Goal: Communication & Community: Ask a question

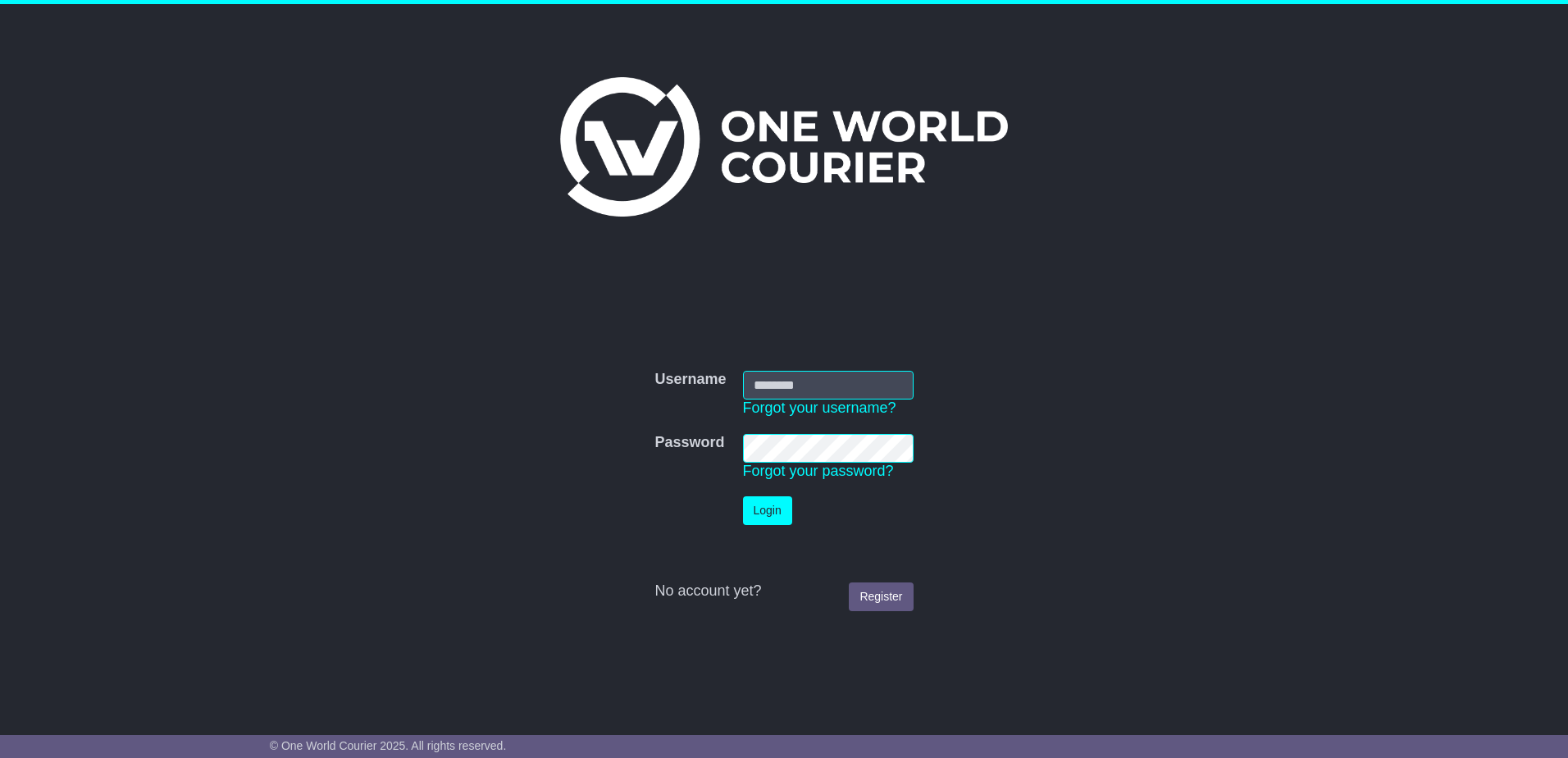
type input "**********"
click at [759, 508] on button "Login" at bounding box center [768, 511] width 50 height 29
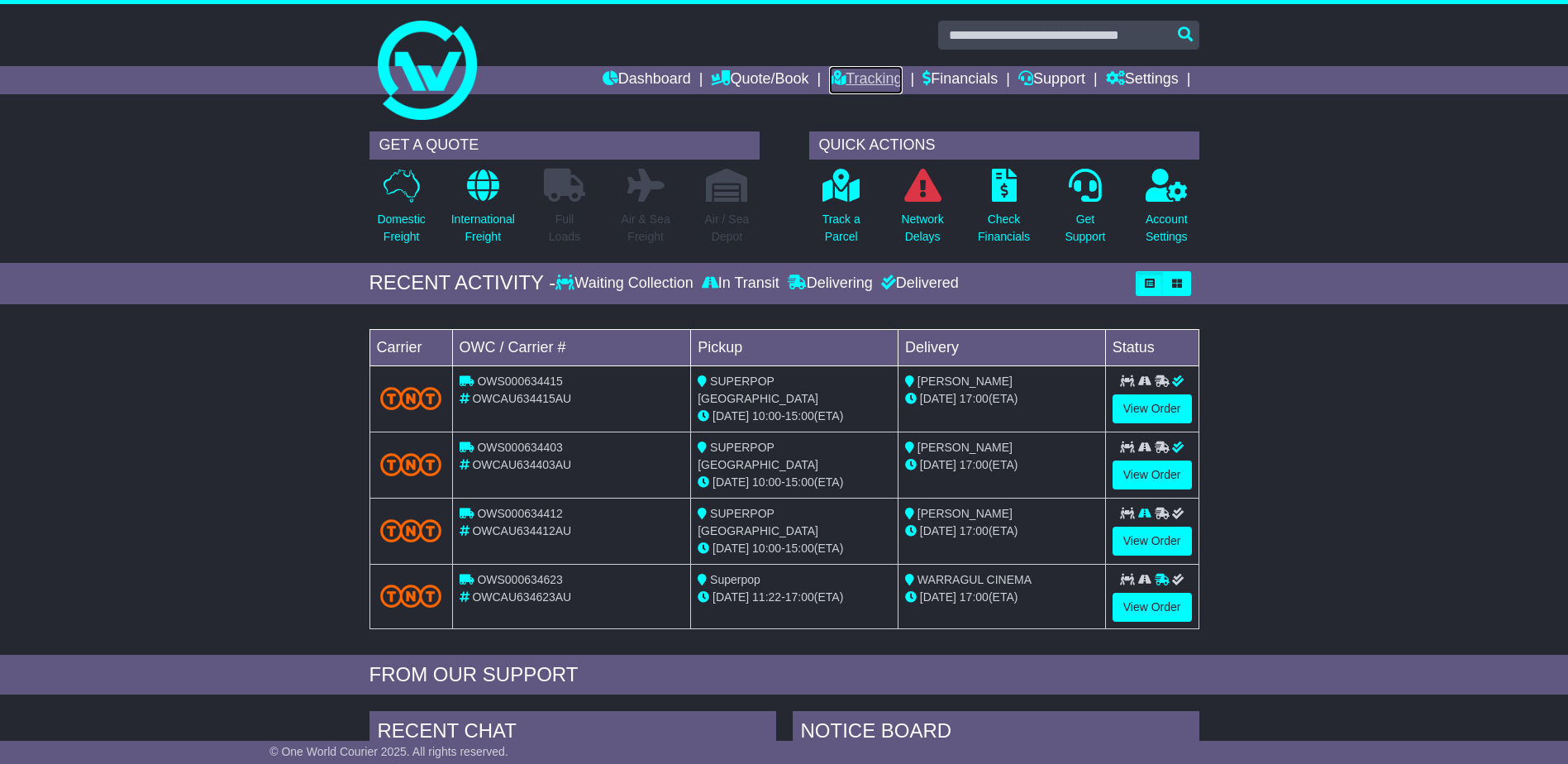
click at [876, 79] on link "Tracking" at bounding box center [865, 80] width 73 height 28
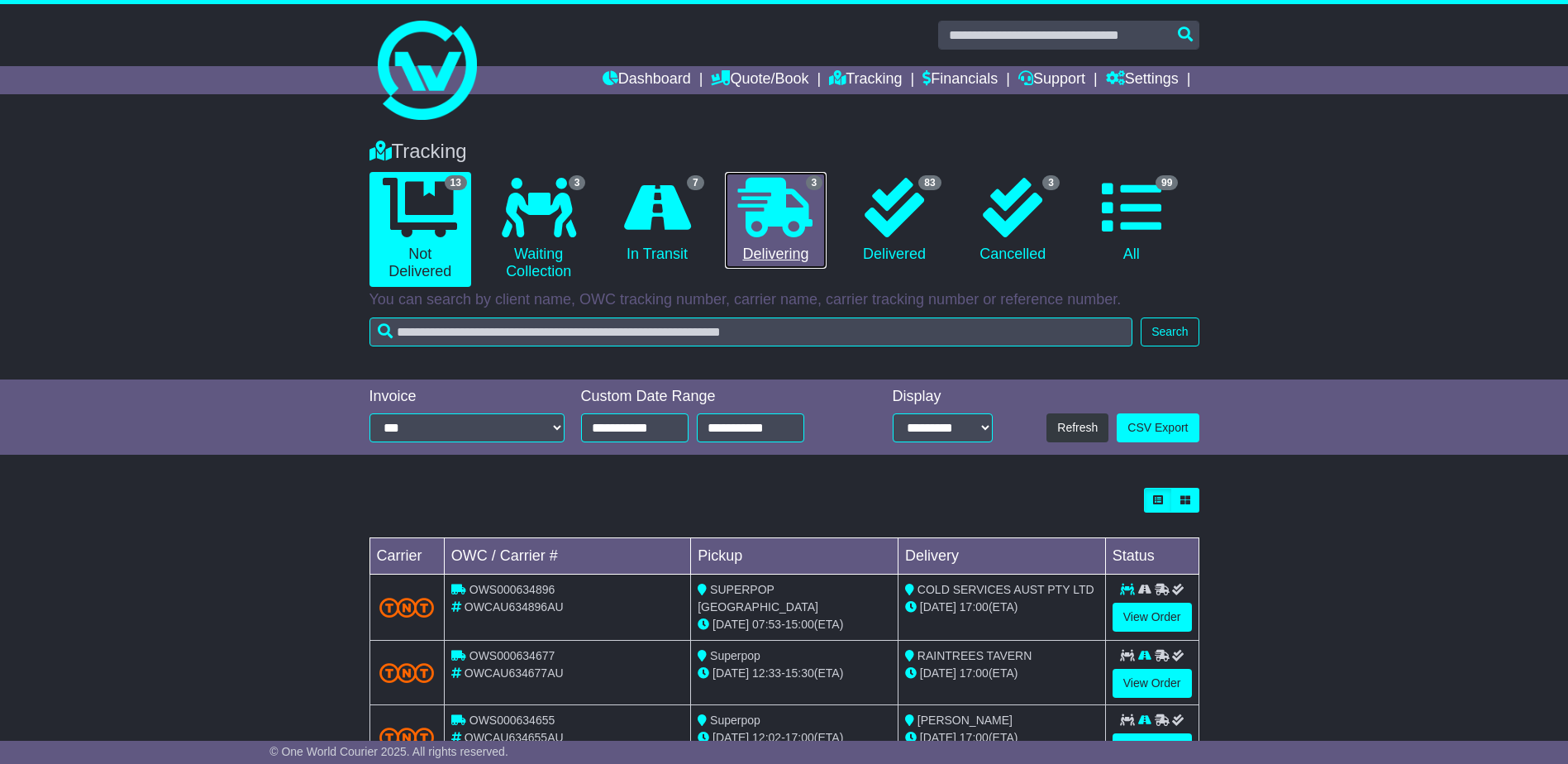
click at [777, 208] on icon at bounding box center [775, 208] width 74 height 60
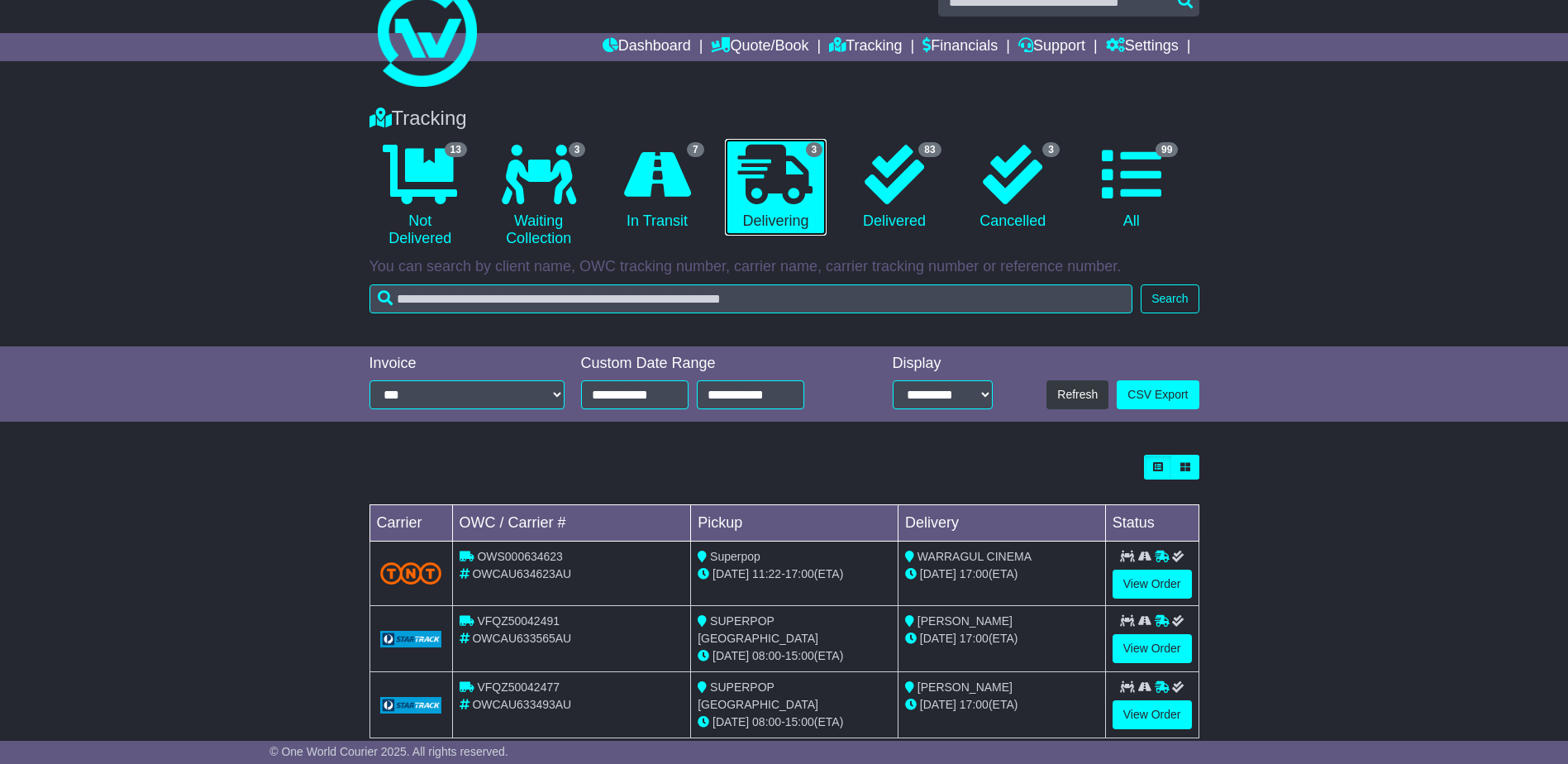
scroll to position [63, 0]
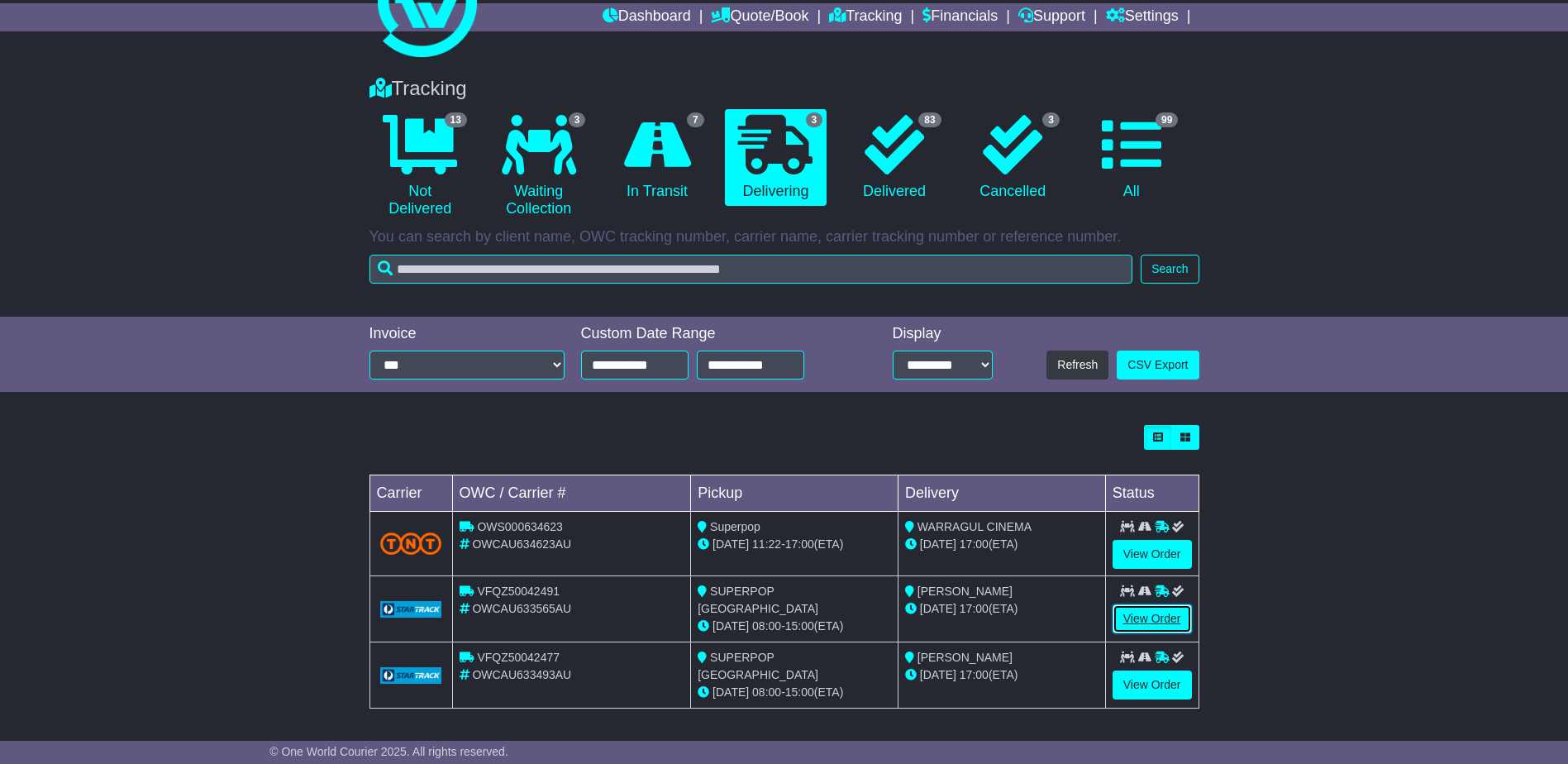
click at [1165, 616] on link "View Order" at bounding box center [1152, 619] width 79 height 29
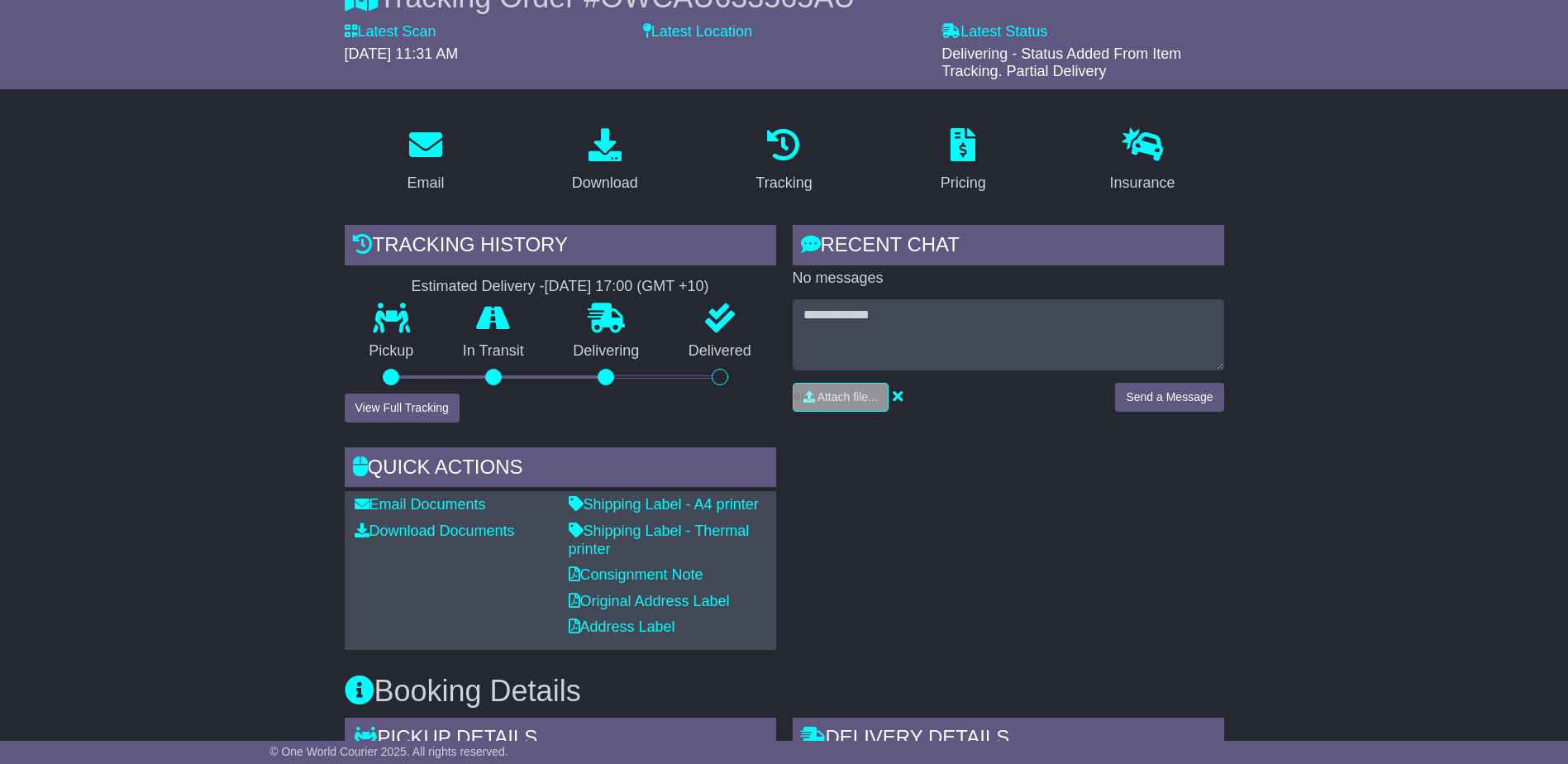
scroll to position [48, 0]
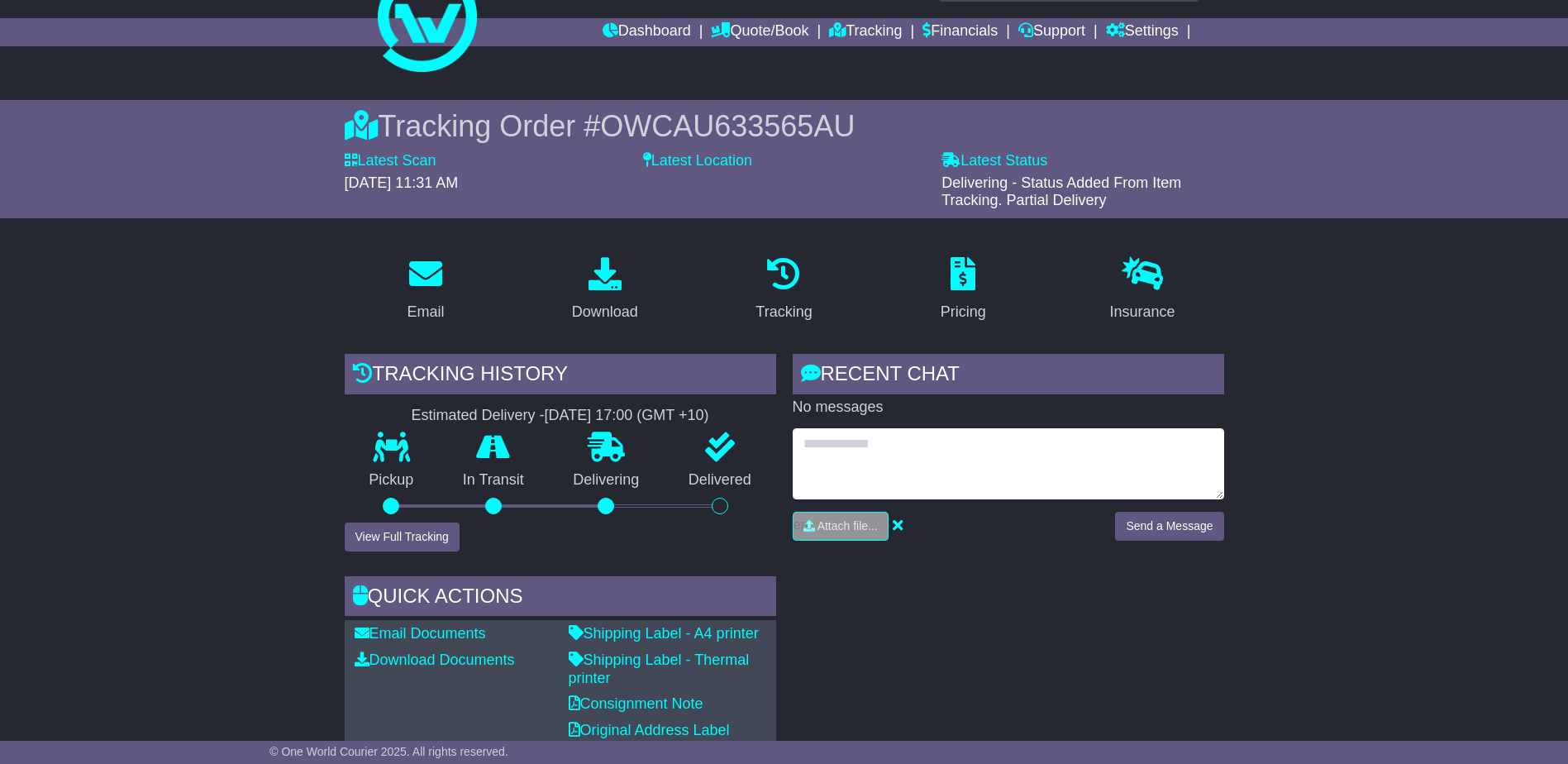
click at [849, 447] on textarea at bounding box center [1009, 464] width 431 height 71
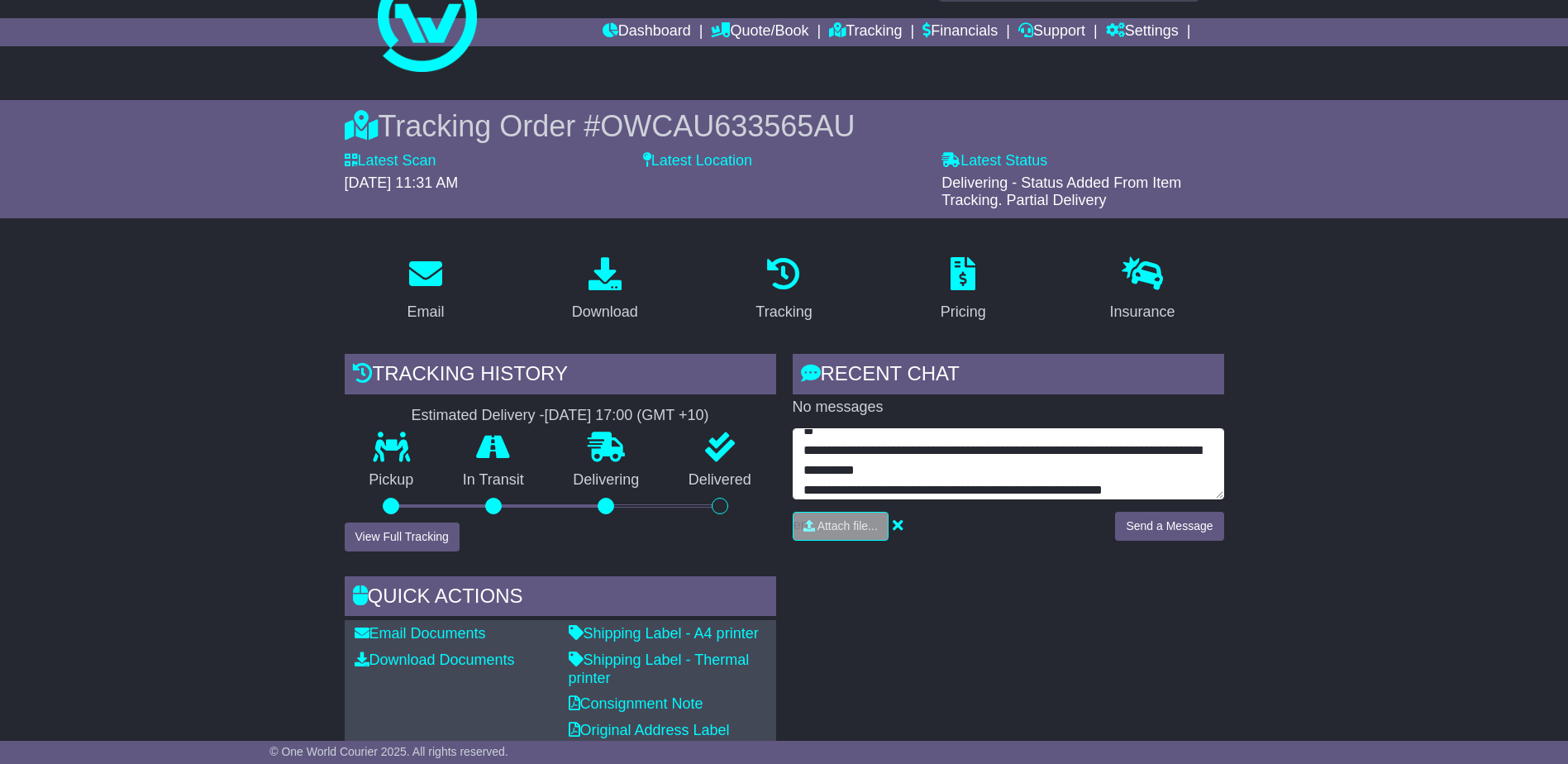
scroll to position [33, 0]
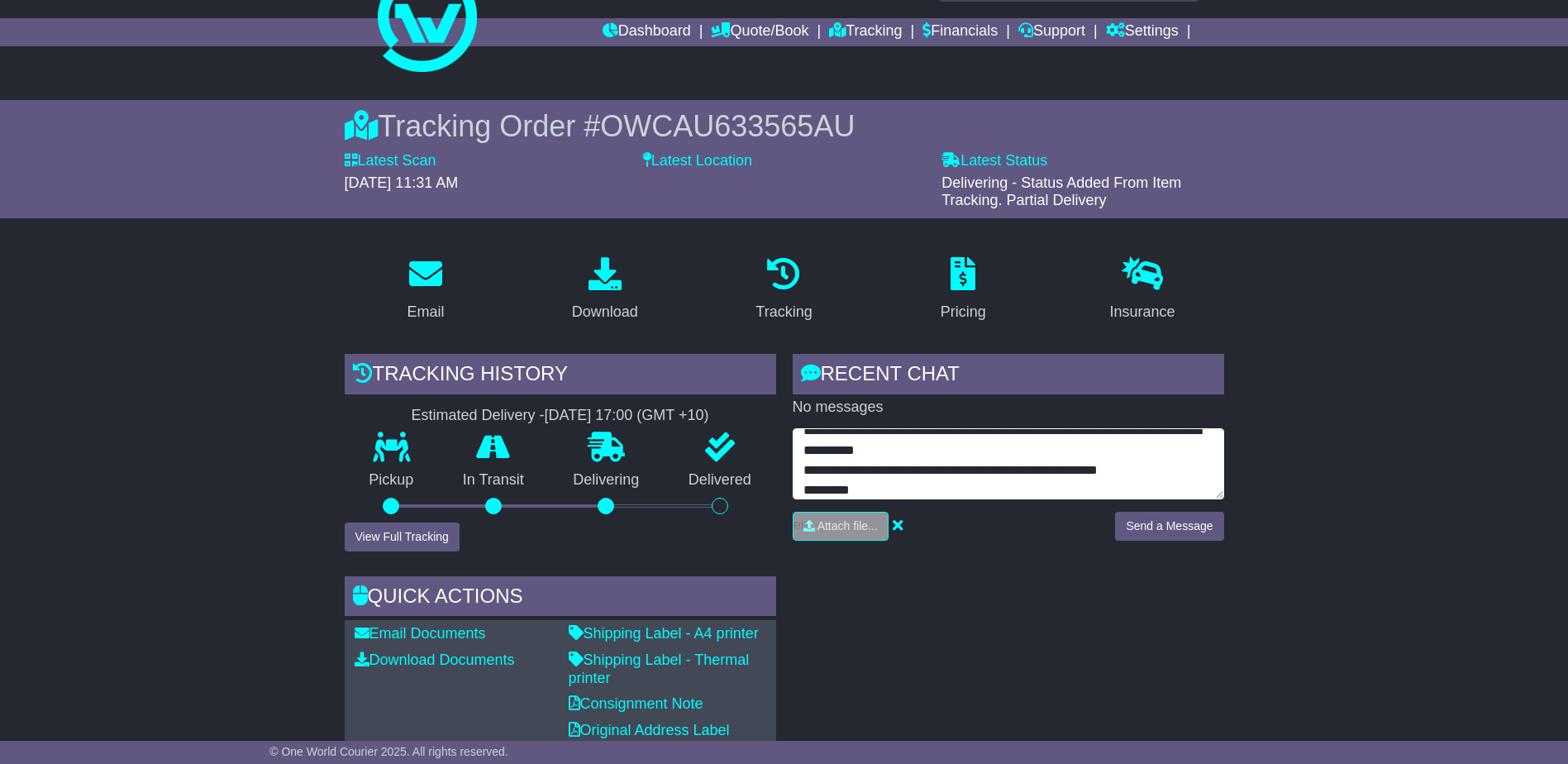
type textarea "**********"
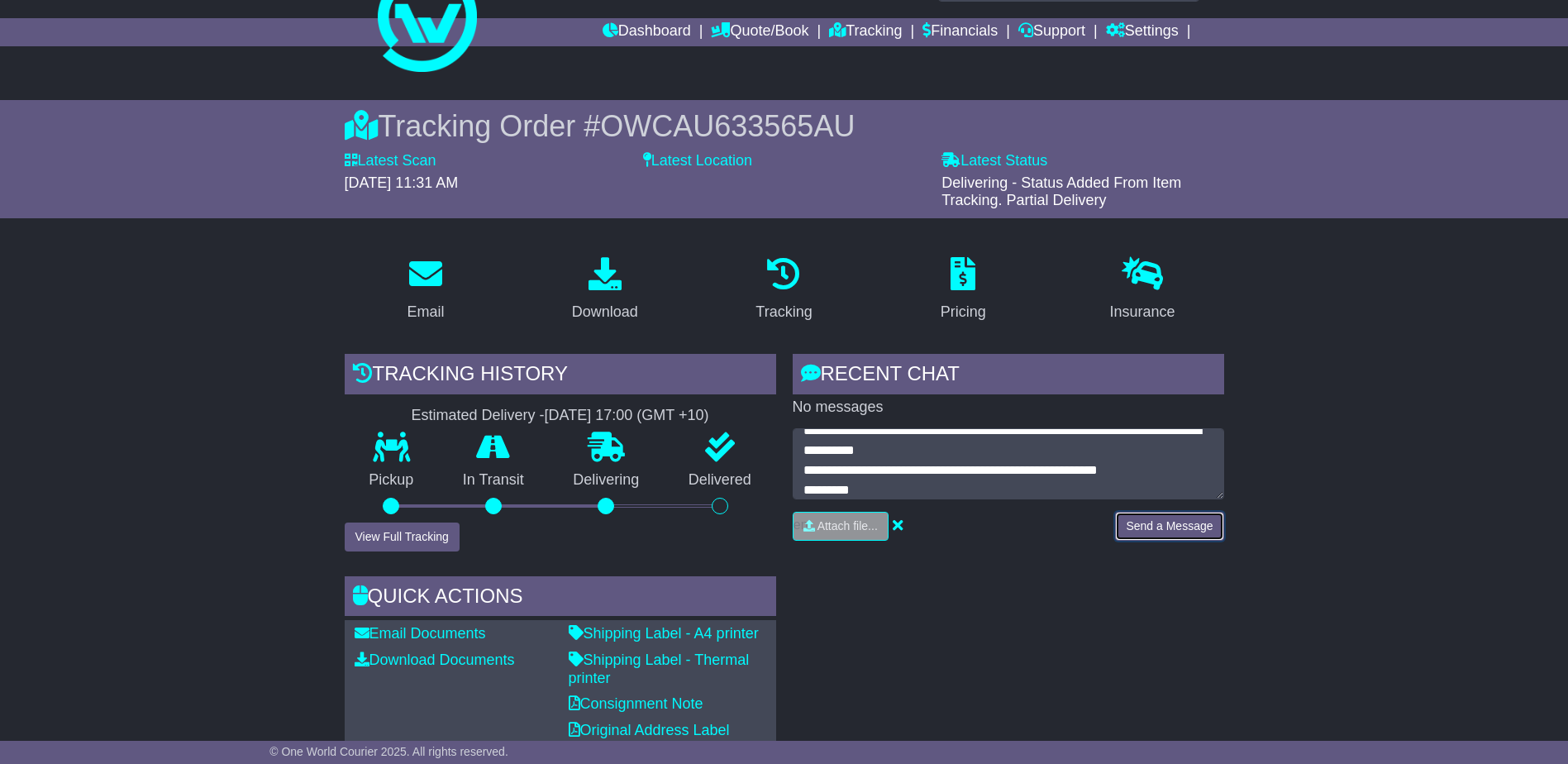
click at [1161, 529] on button "Send a Message" at bounding box center [1170, 526] width 109 height 29
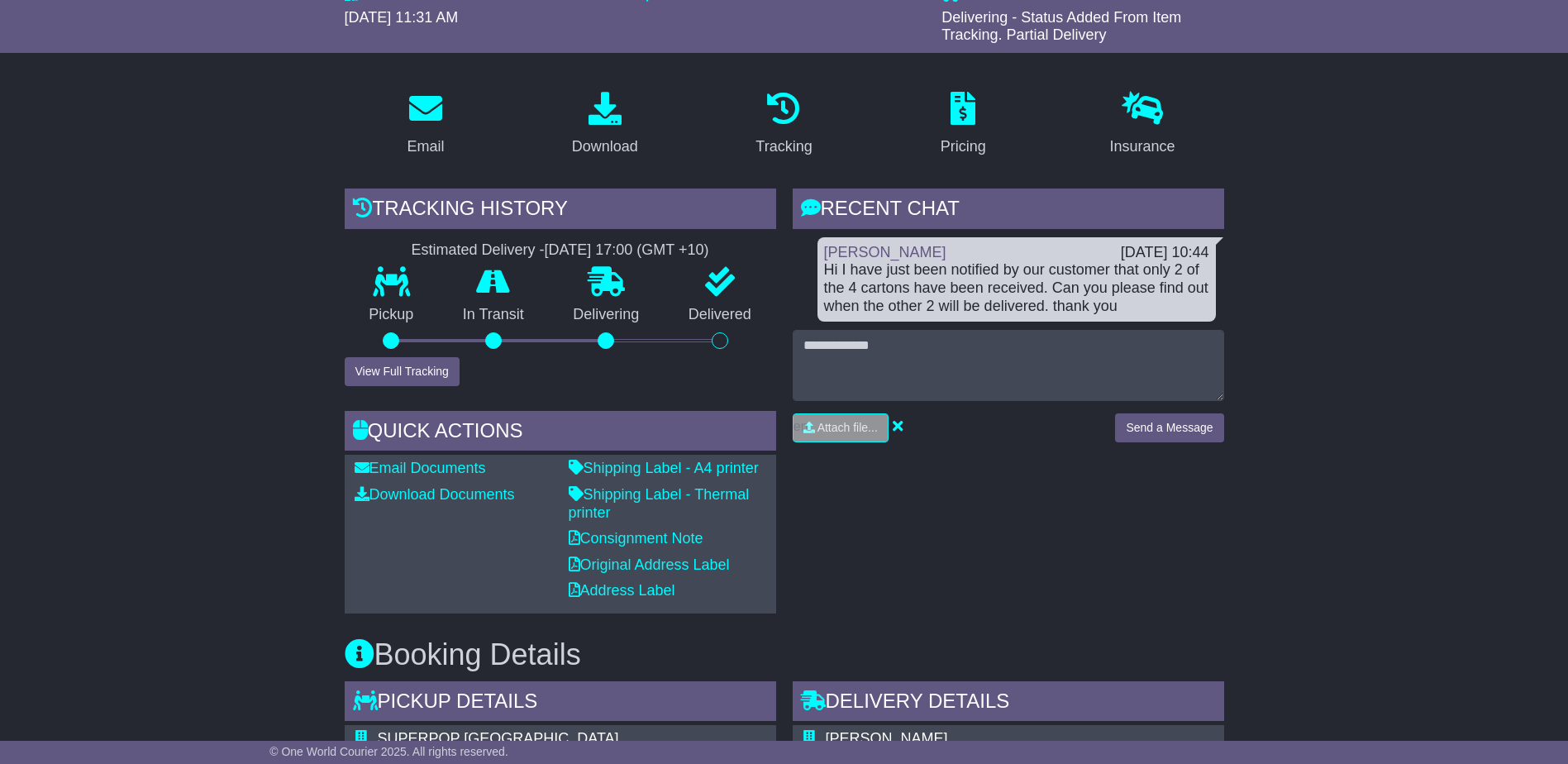
scroll to position [0, 0]
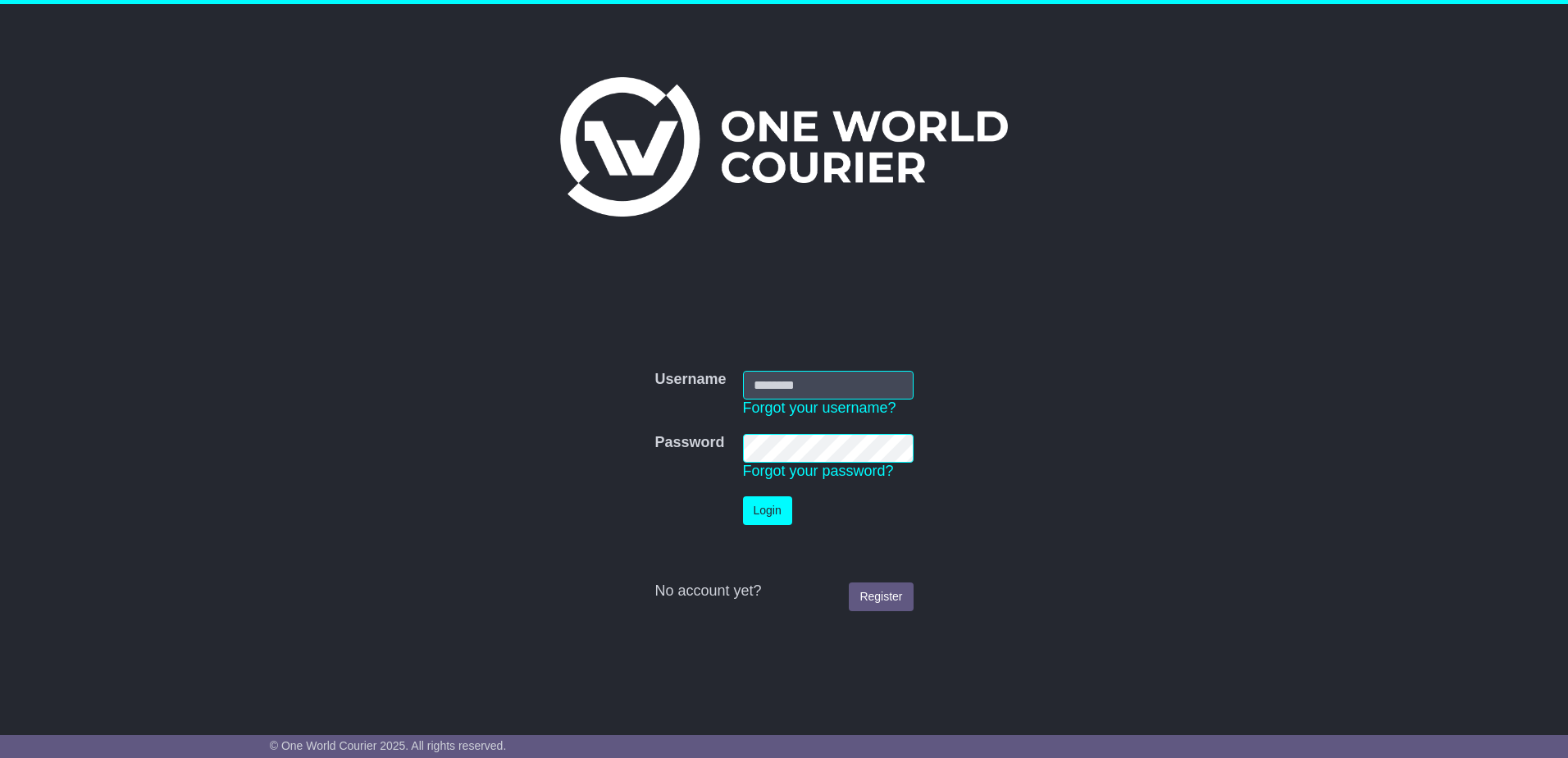
type input "**********"
click at [759, 508] on button "Login" at bounding box center [768, 511] width 50 height 29
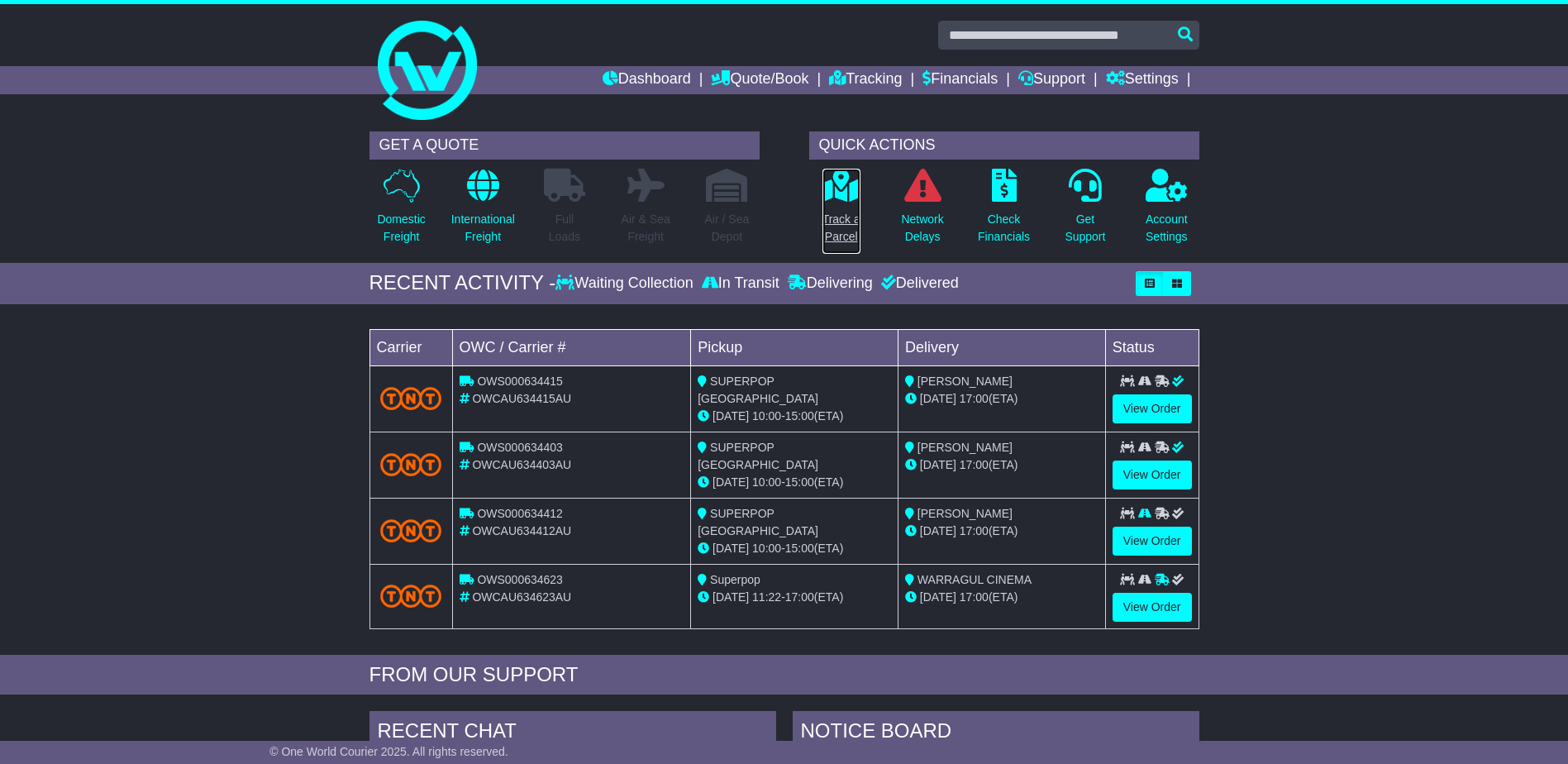
click at [841, 199] on icon at bounding box center [840, 185] width 38 height 33
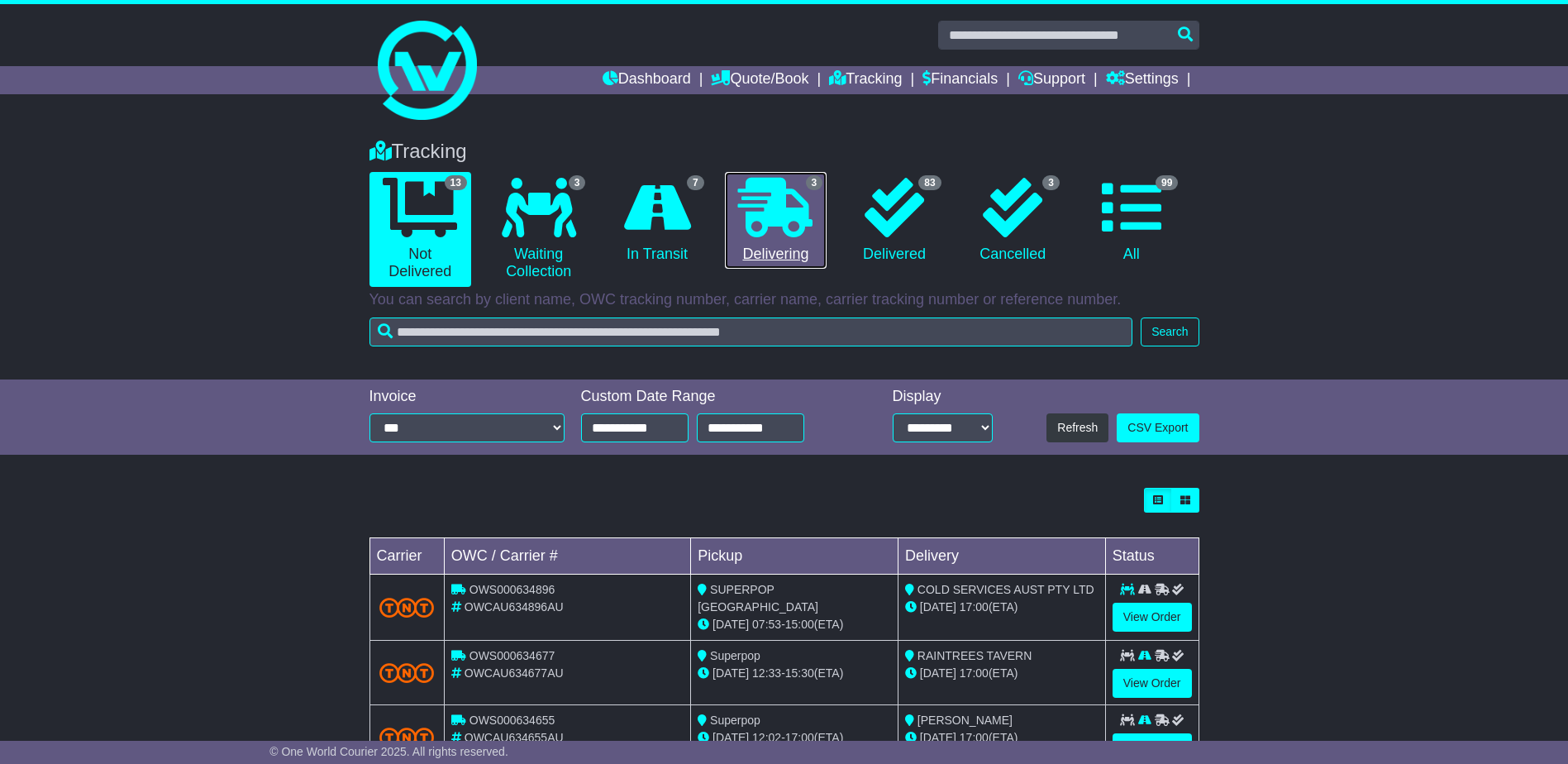
click at [791, 219] on icon at bounding box center [775, 208] width 74 height 60
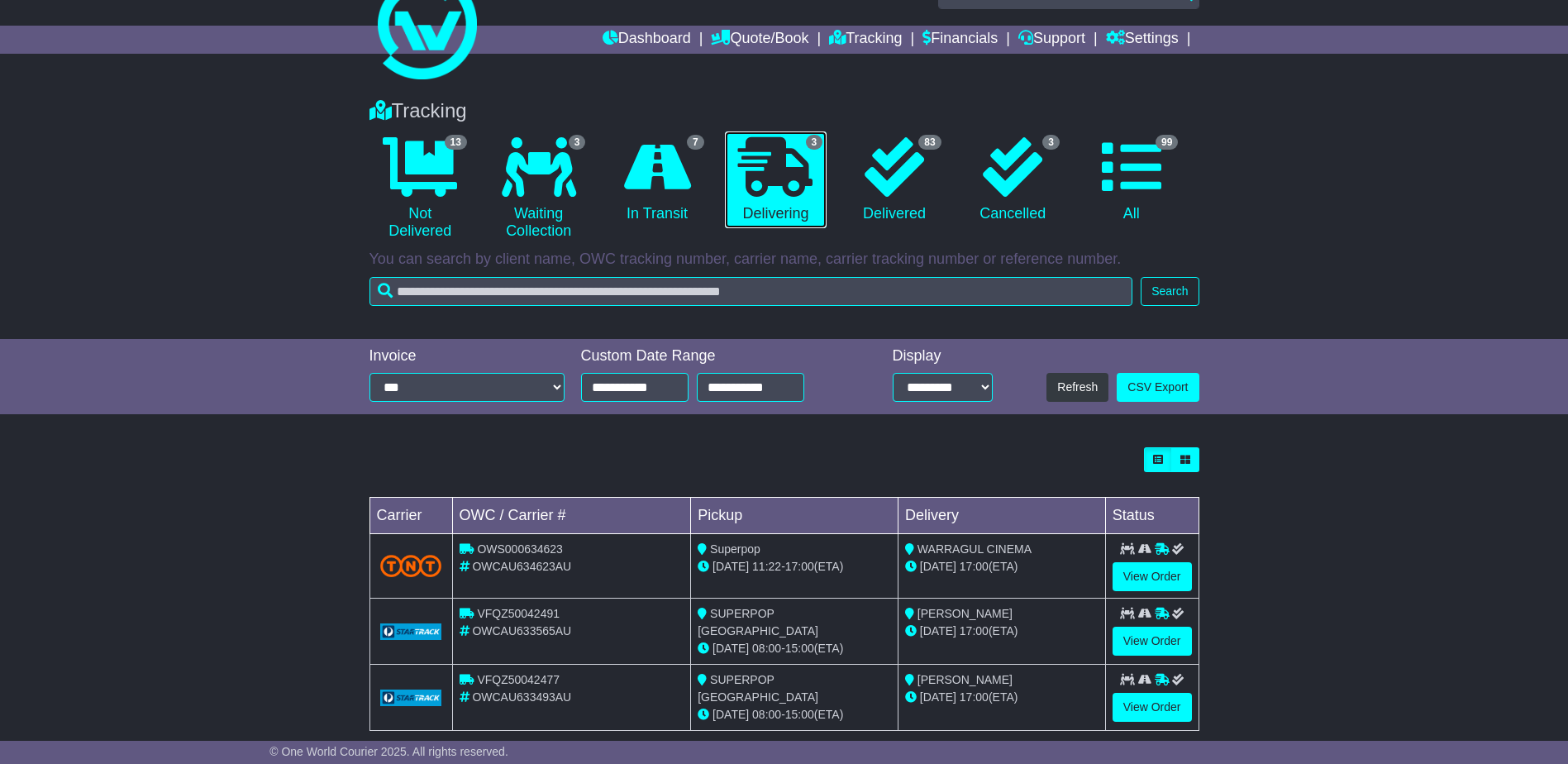
scroll to position [63, 0]
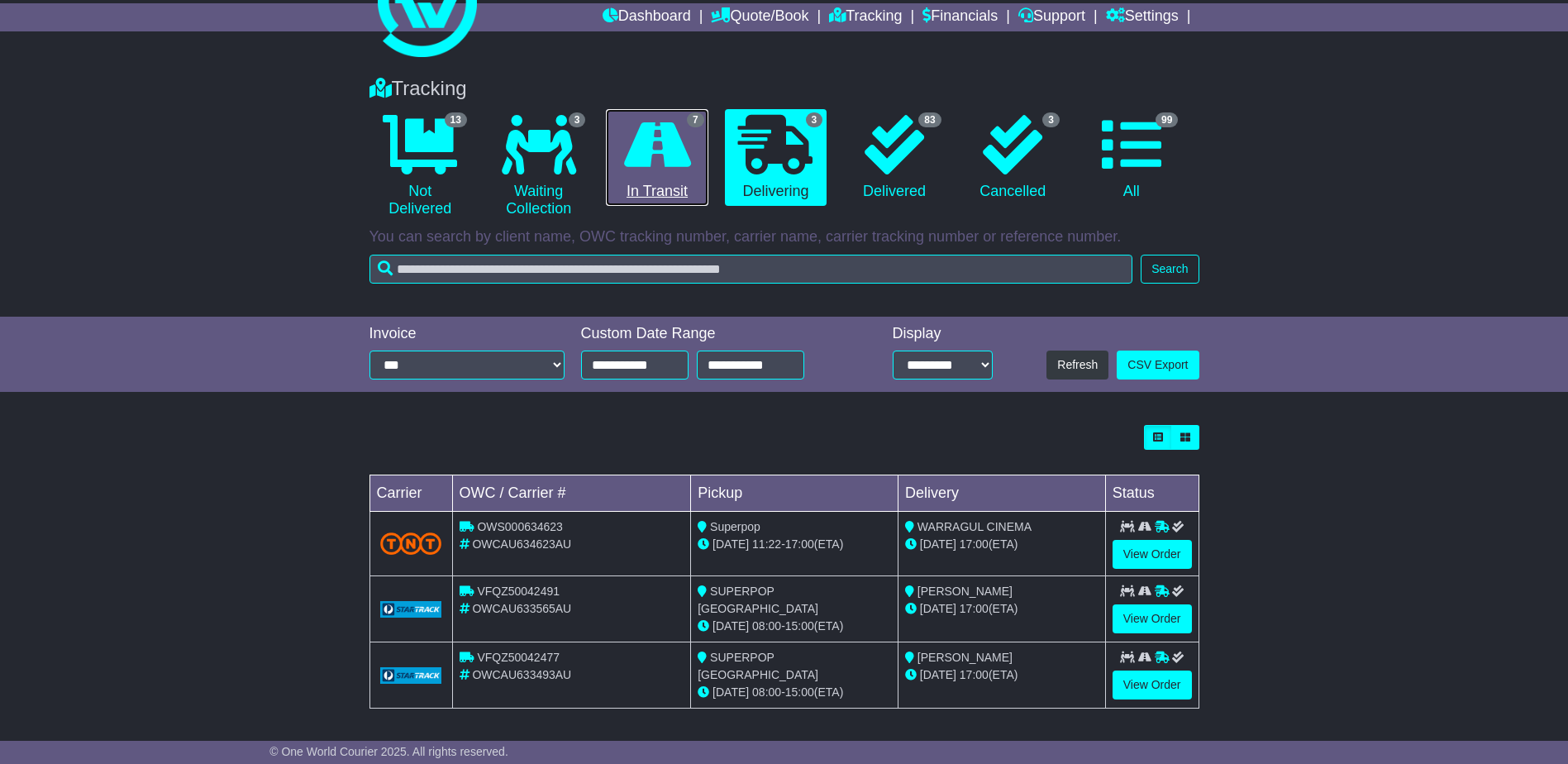
click at [682, 163] on icon at bounding box center [657, 144] width 67 height 60
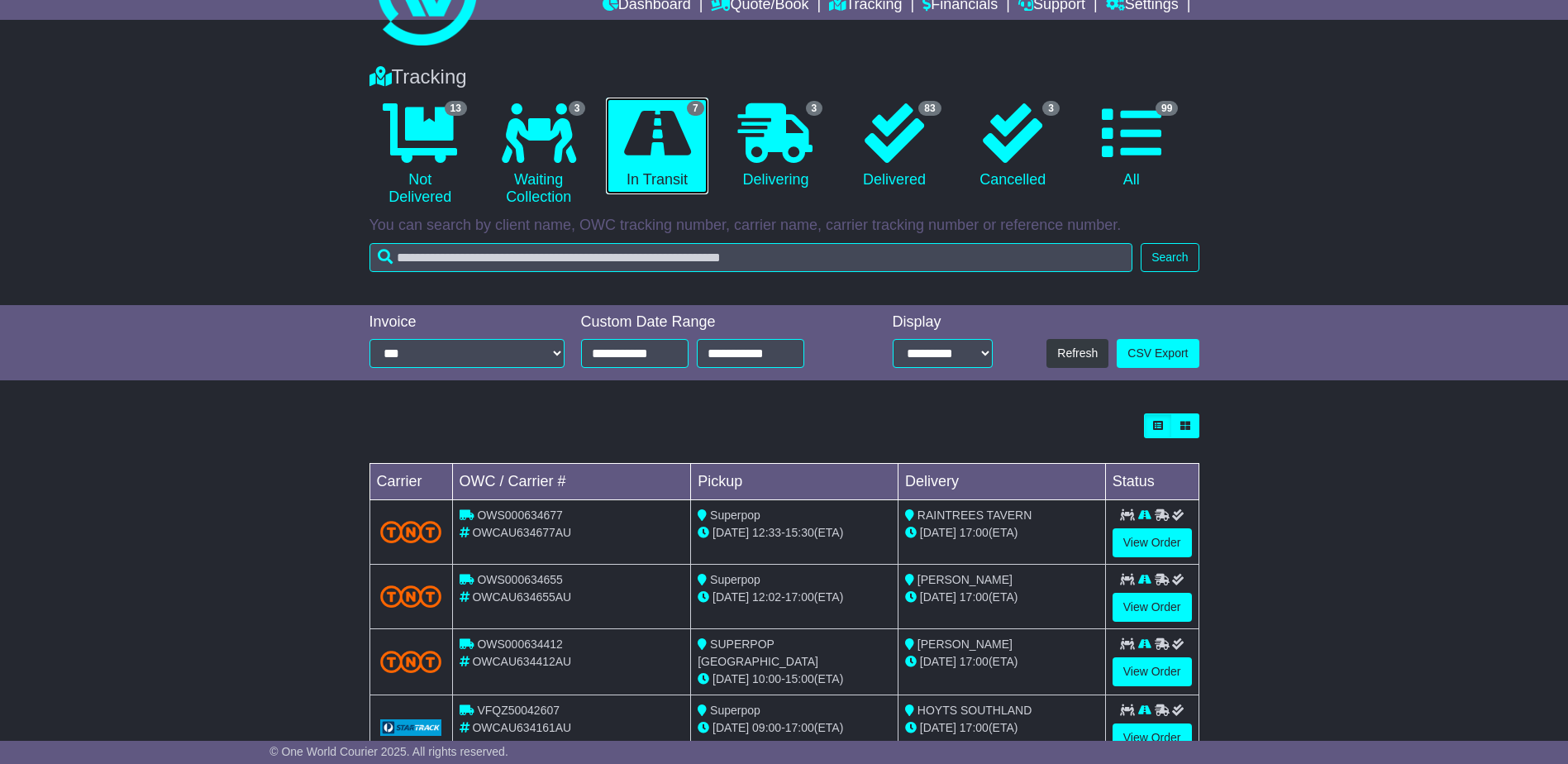
scroll to position [0, 0]
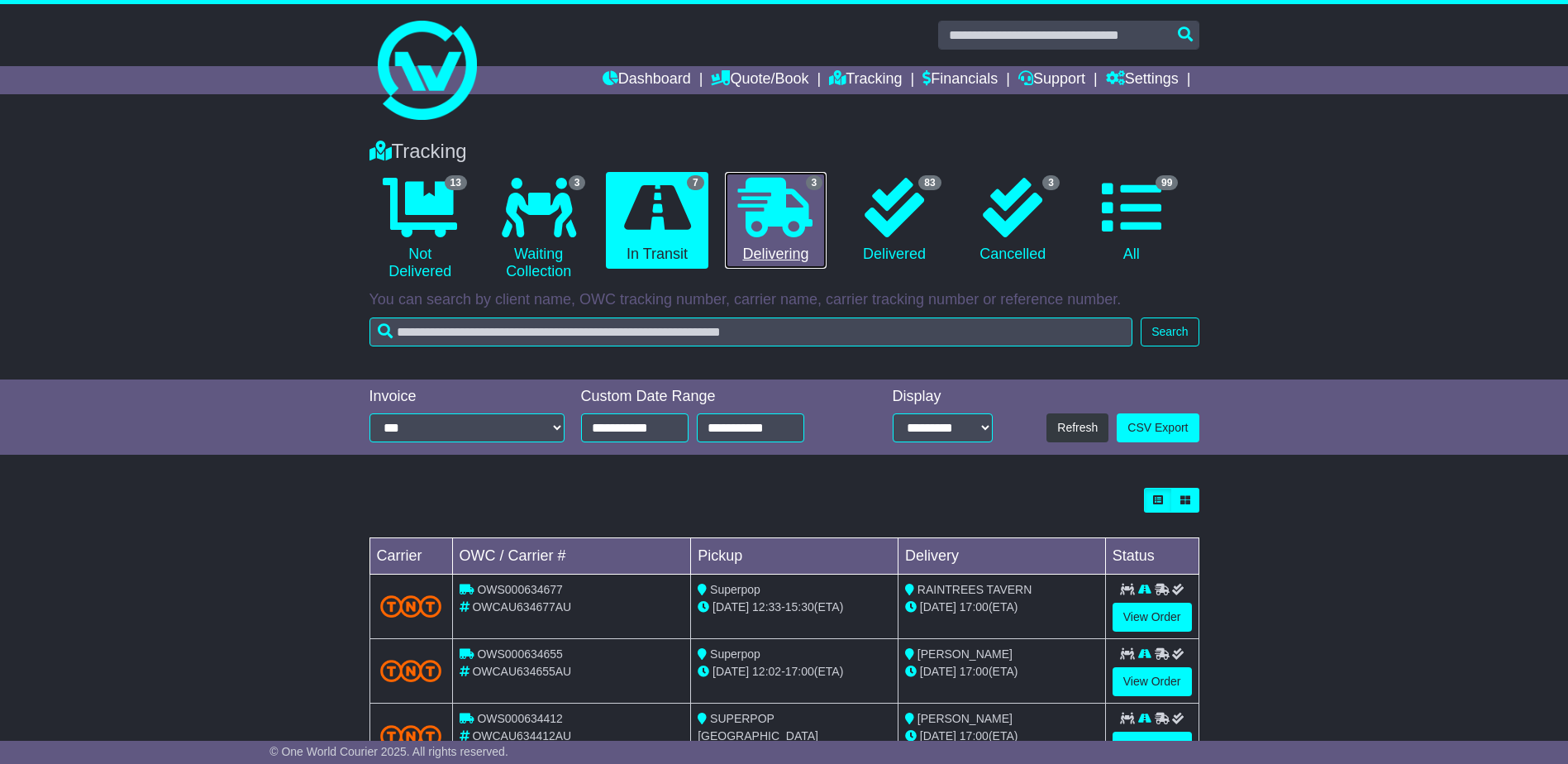
click at [766, 214] on icon at bounding box center [775, 208] width 74 height 60
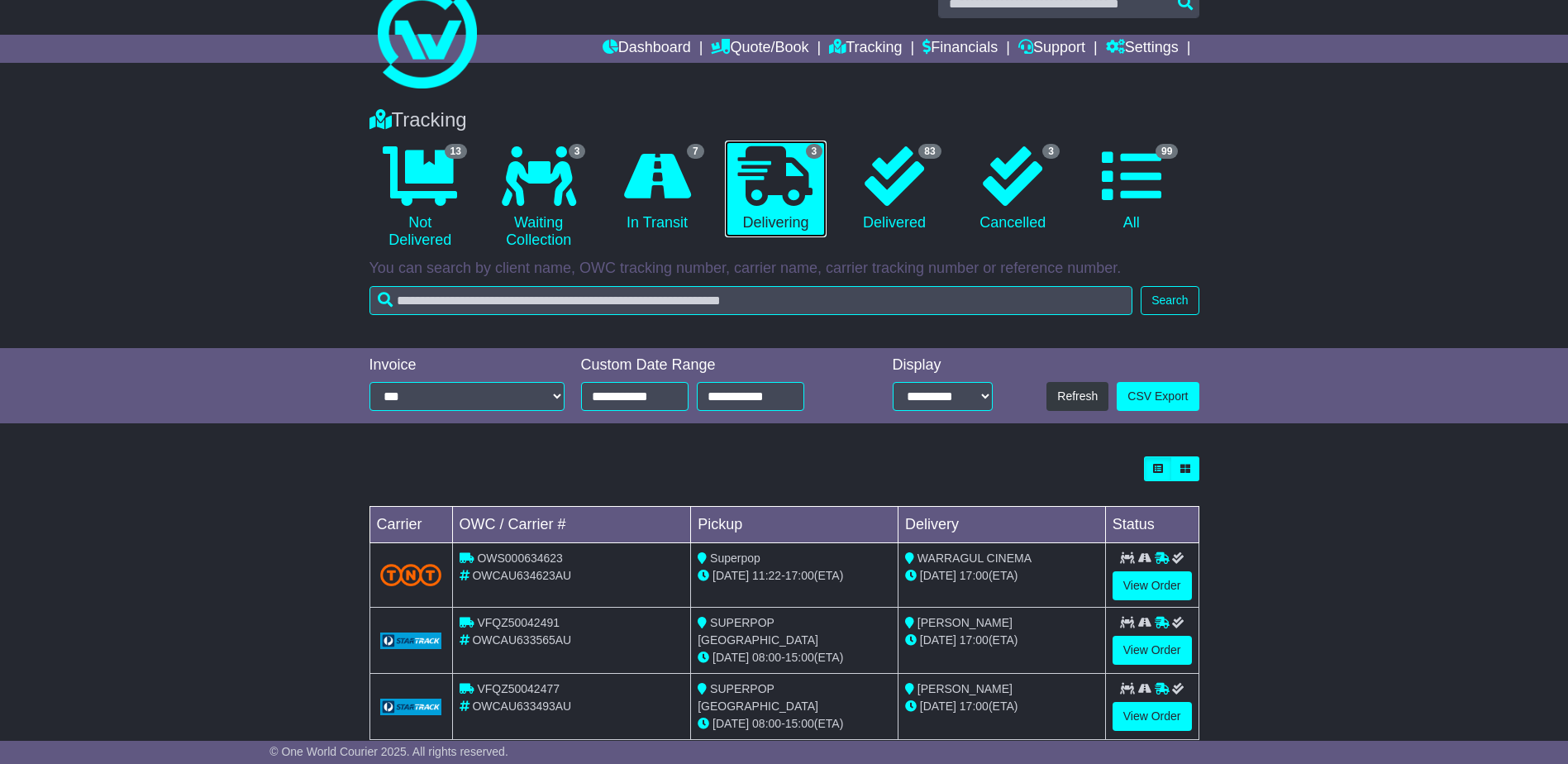
scroll to position [63, 0]
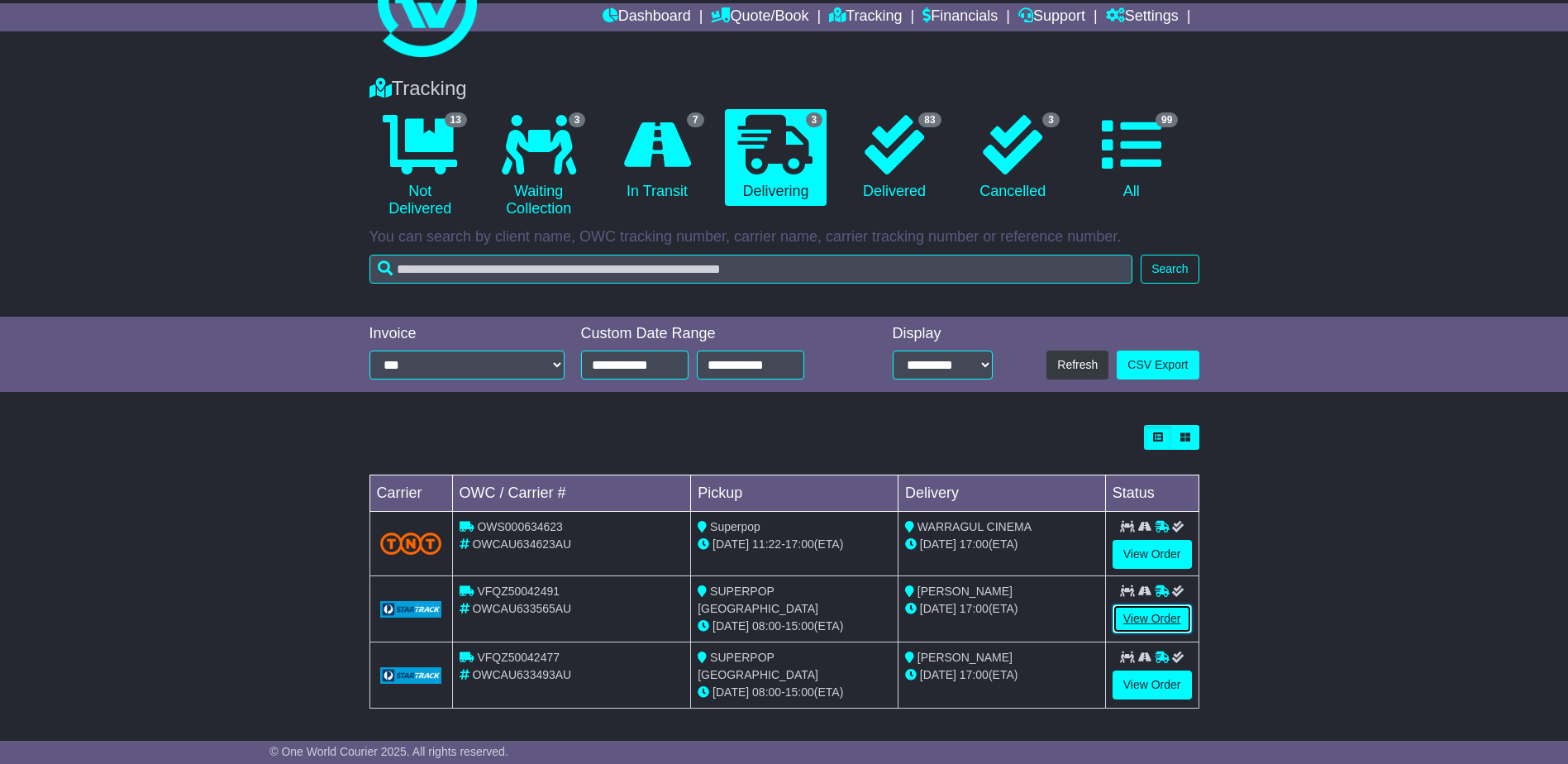
click at [1160, 619] on link "View Order" at bounding box center [1152, 619] width 79 height 29
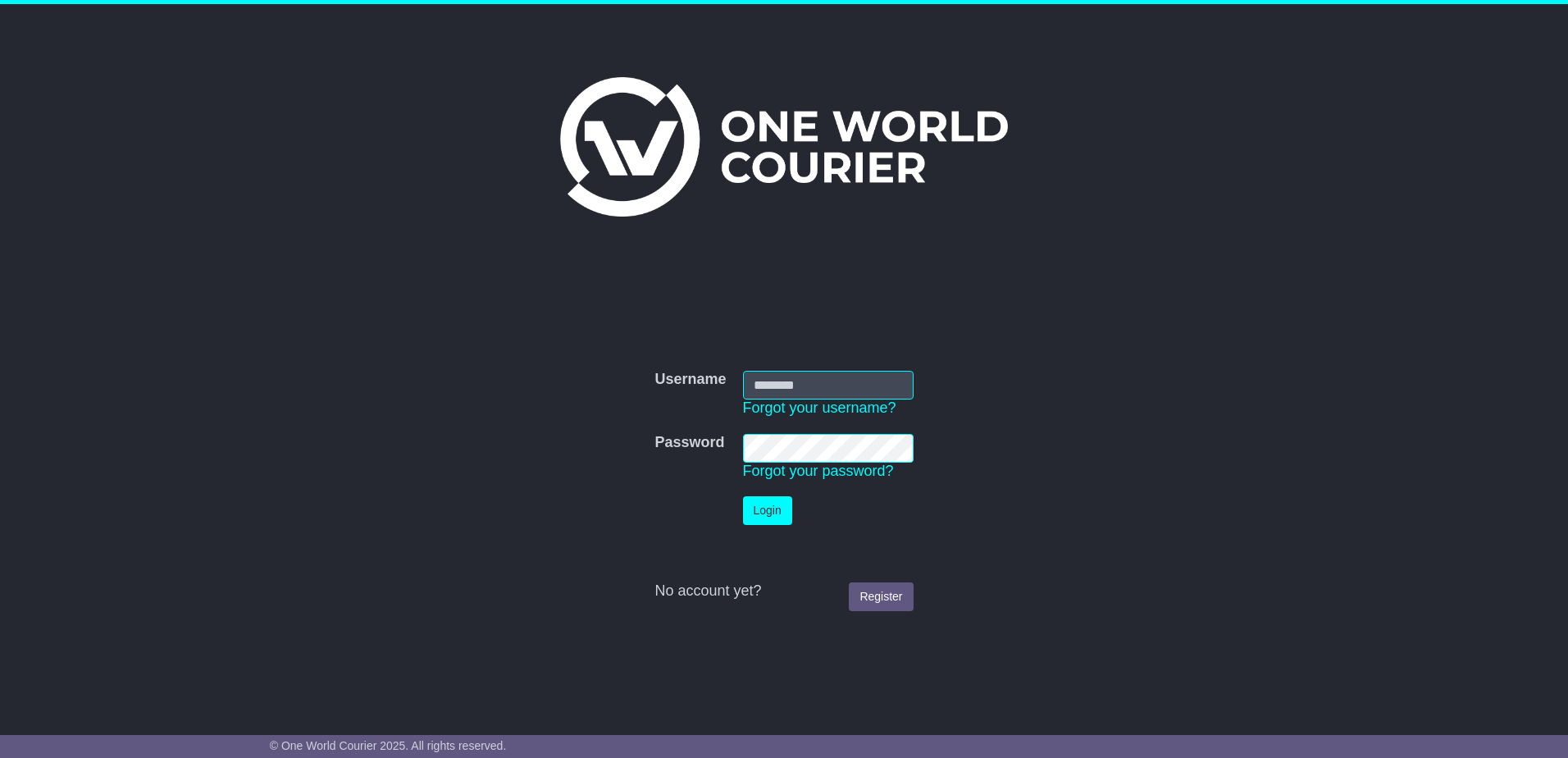
type input "**********"
click at [775, 511] on button "Login" at bounding box center [768, 511] width 50 height 29
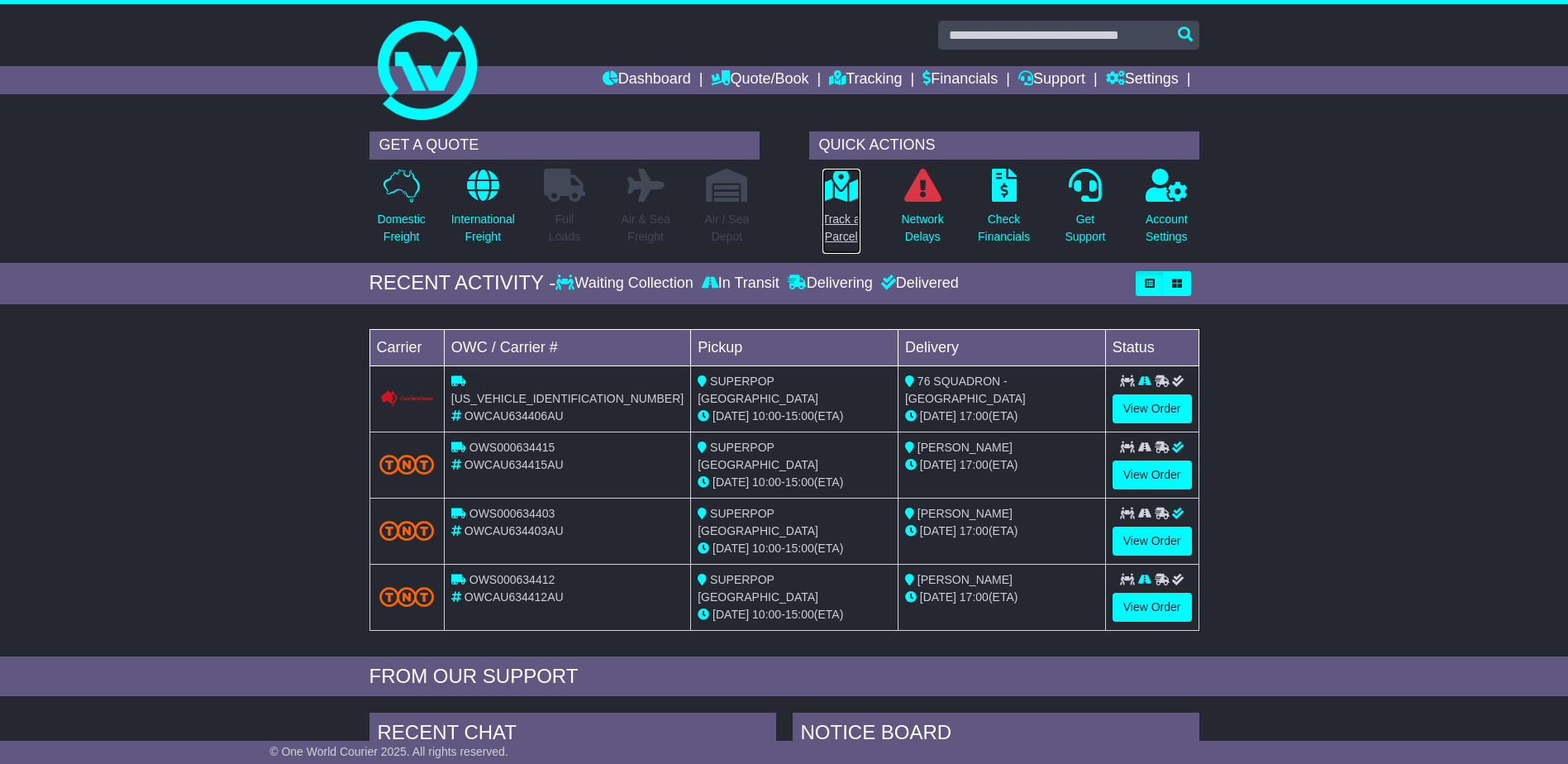
click at [835, 209] on link "Track a Parcel" at bounding box center [841, 211] width 39 height 87
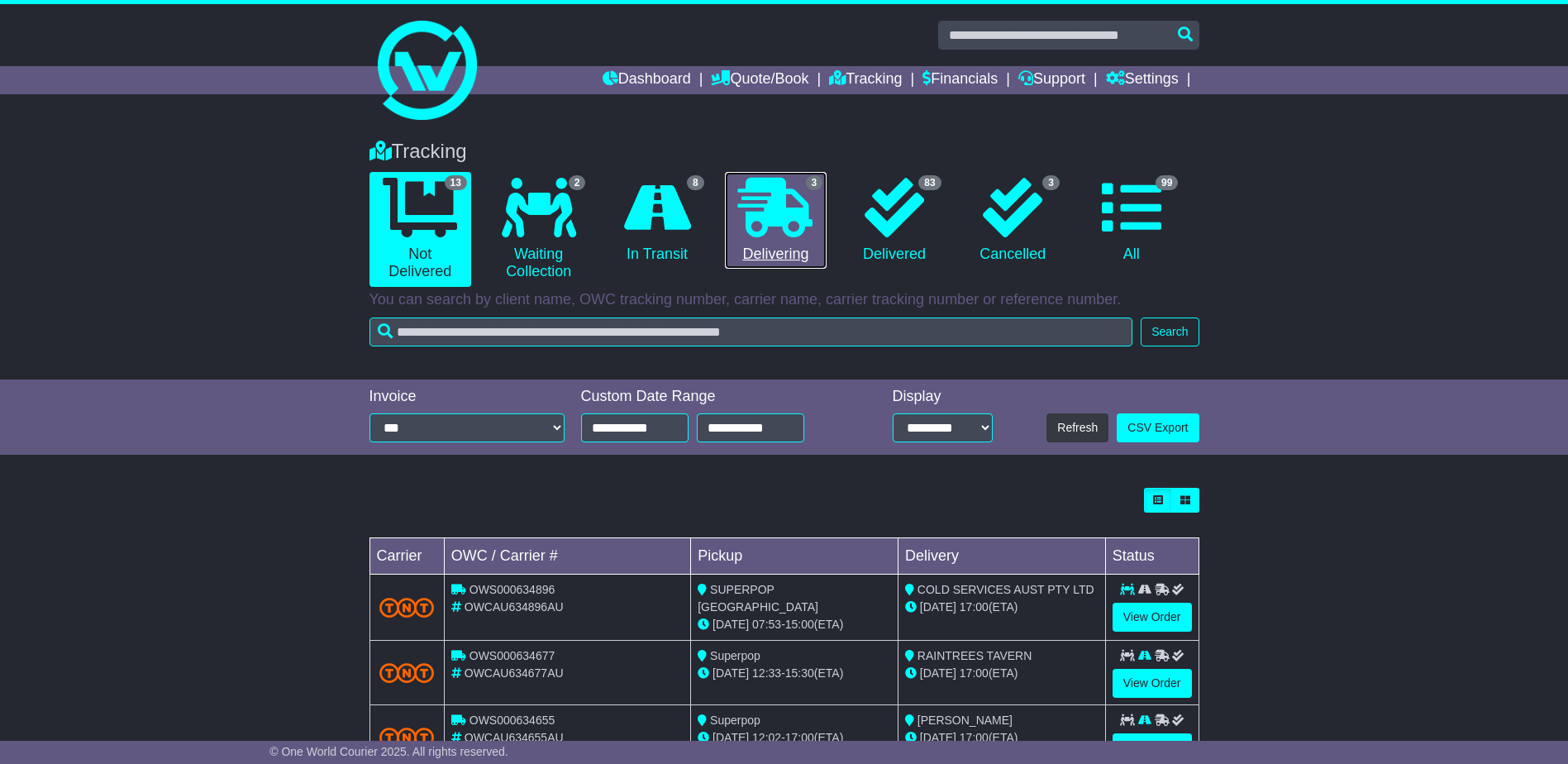
click at [799, 213] on icon at bounding box center [775, 208] width 74 height 60
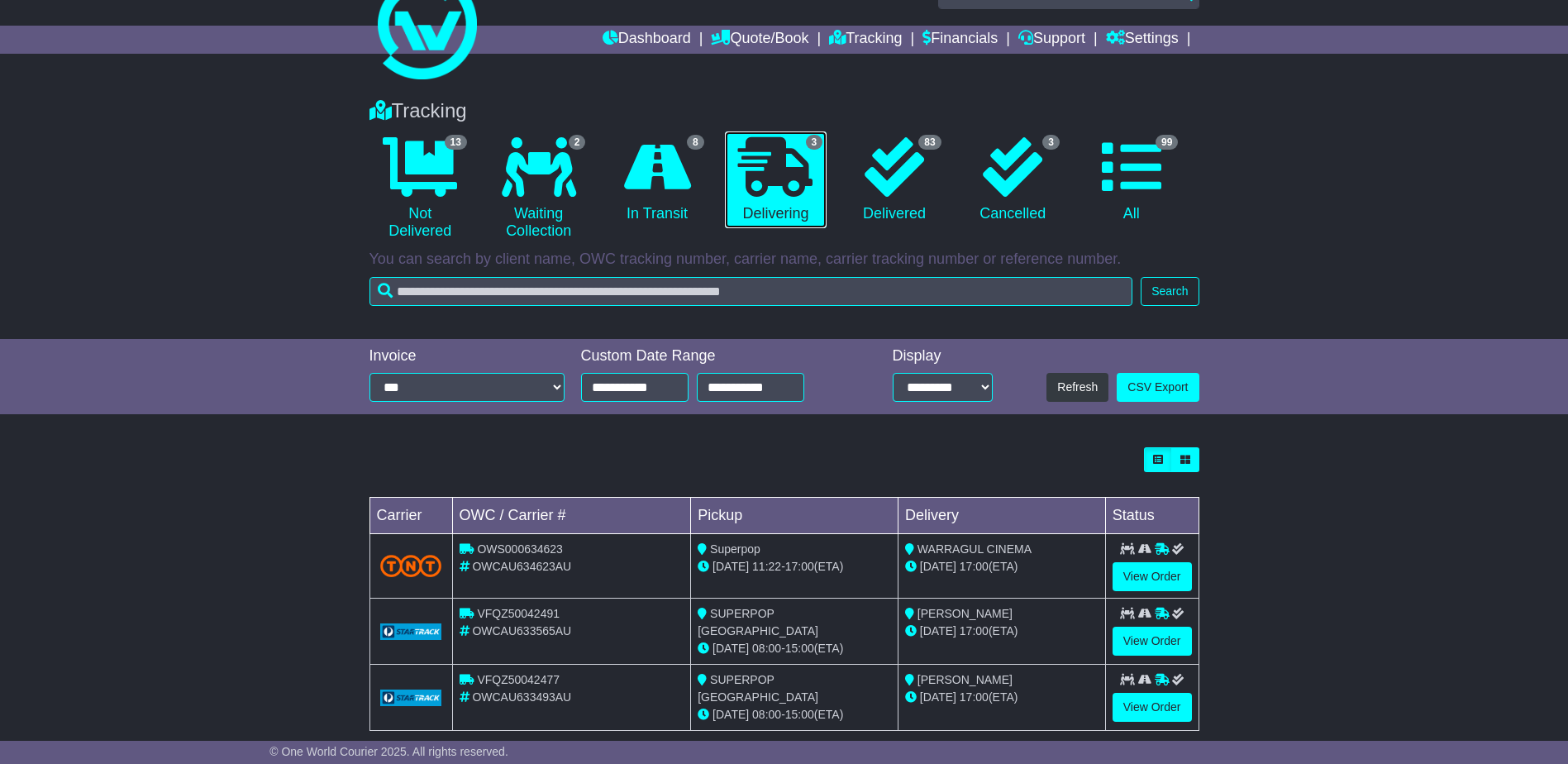
scroll to position [63, 0]
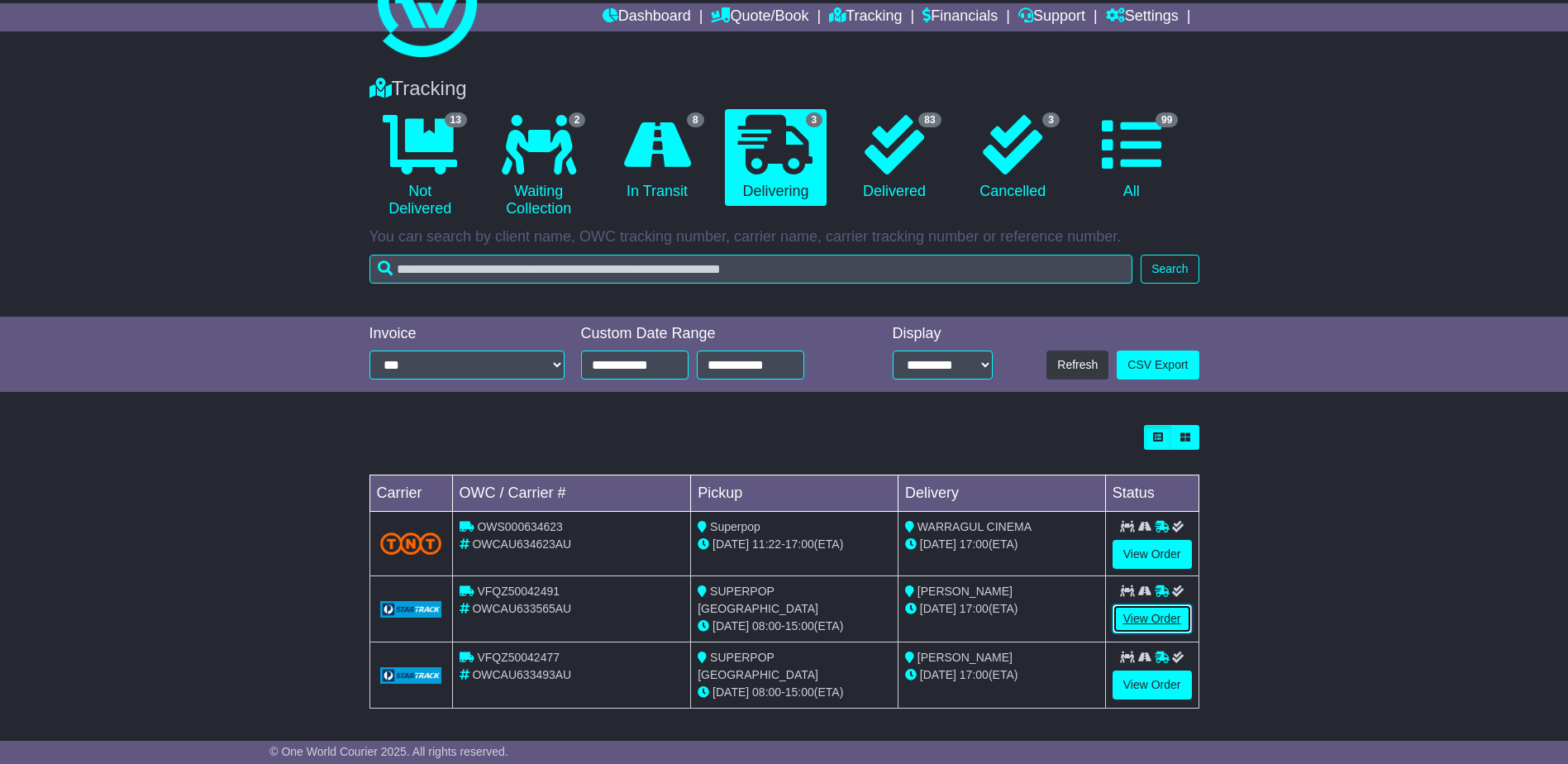
click at [1135, 619] on link "View Order" at bounding box center [1152, 619] width 79 height 29
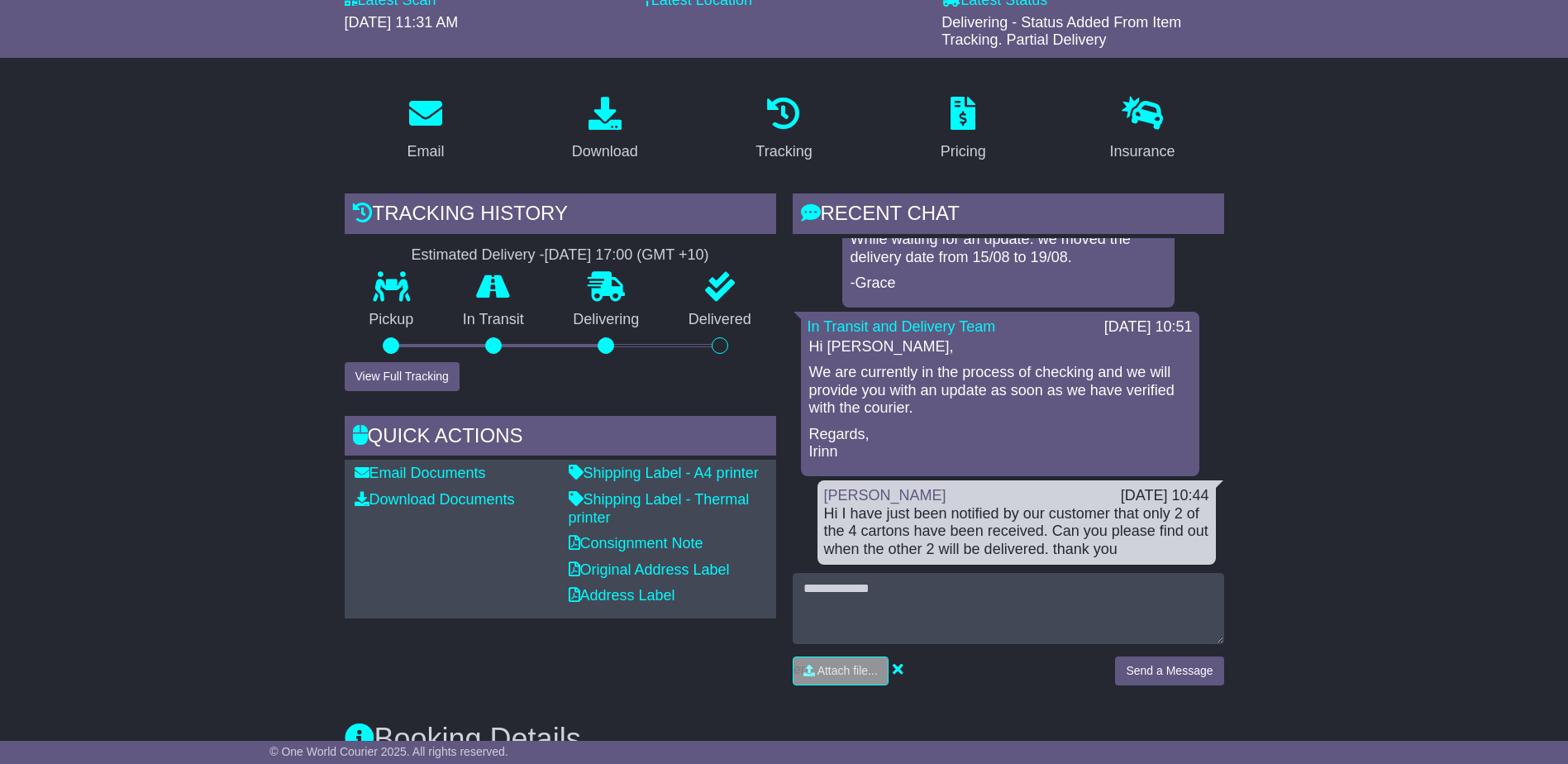
scroll to position [248, 0]
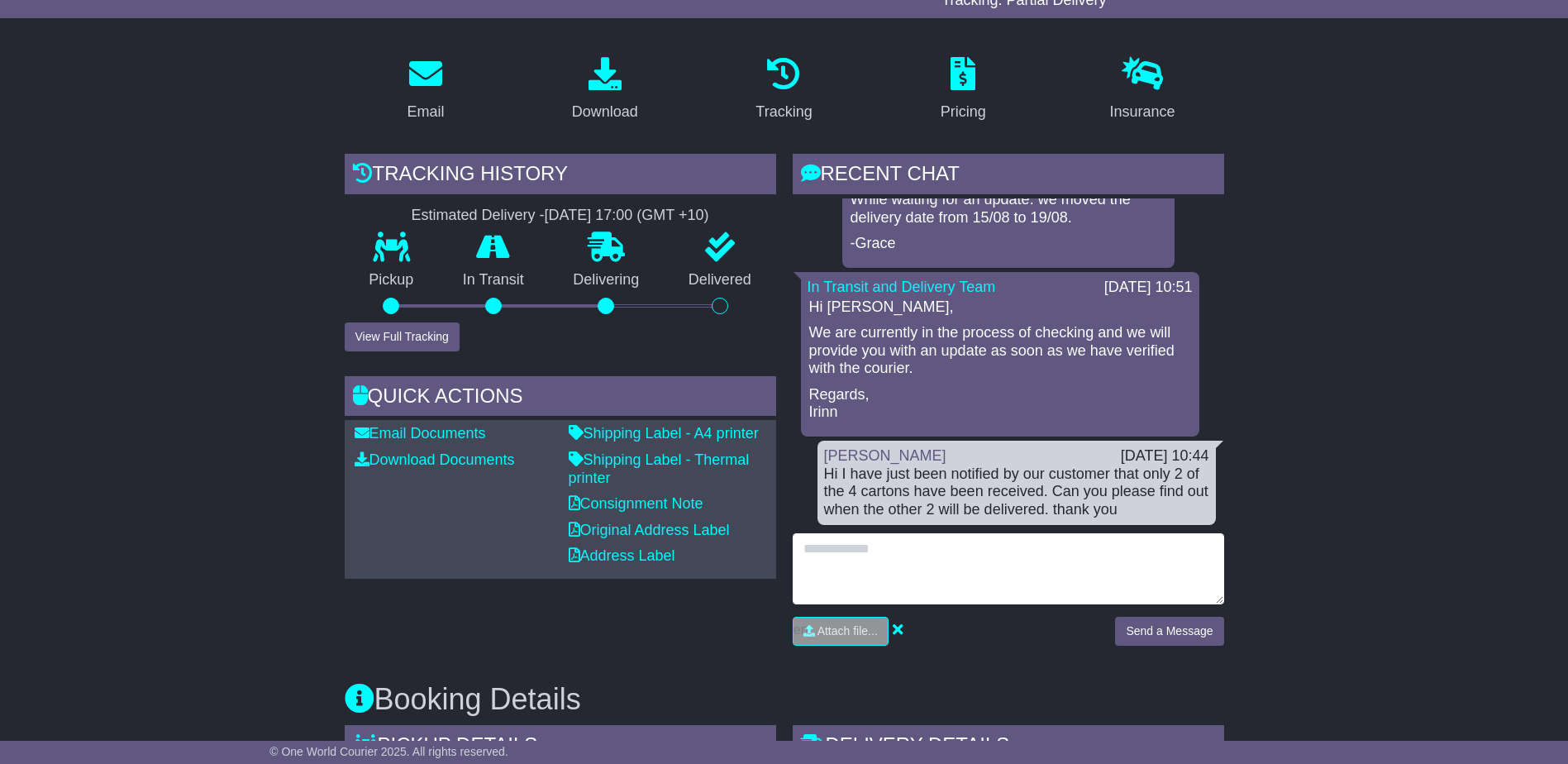
click at [829, 542] on textarea at bounding box center [1009, 569] width 431 height 71
type textarea "*"
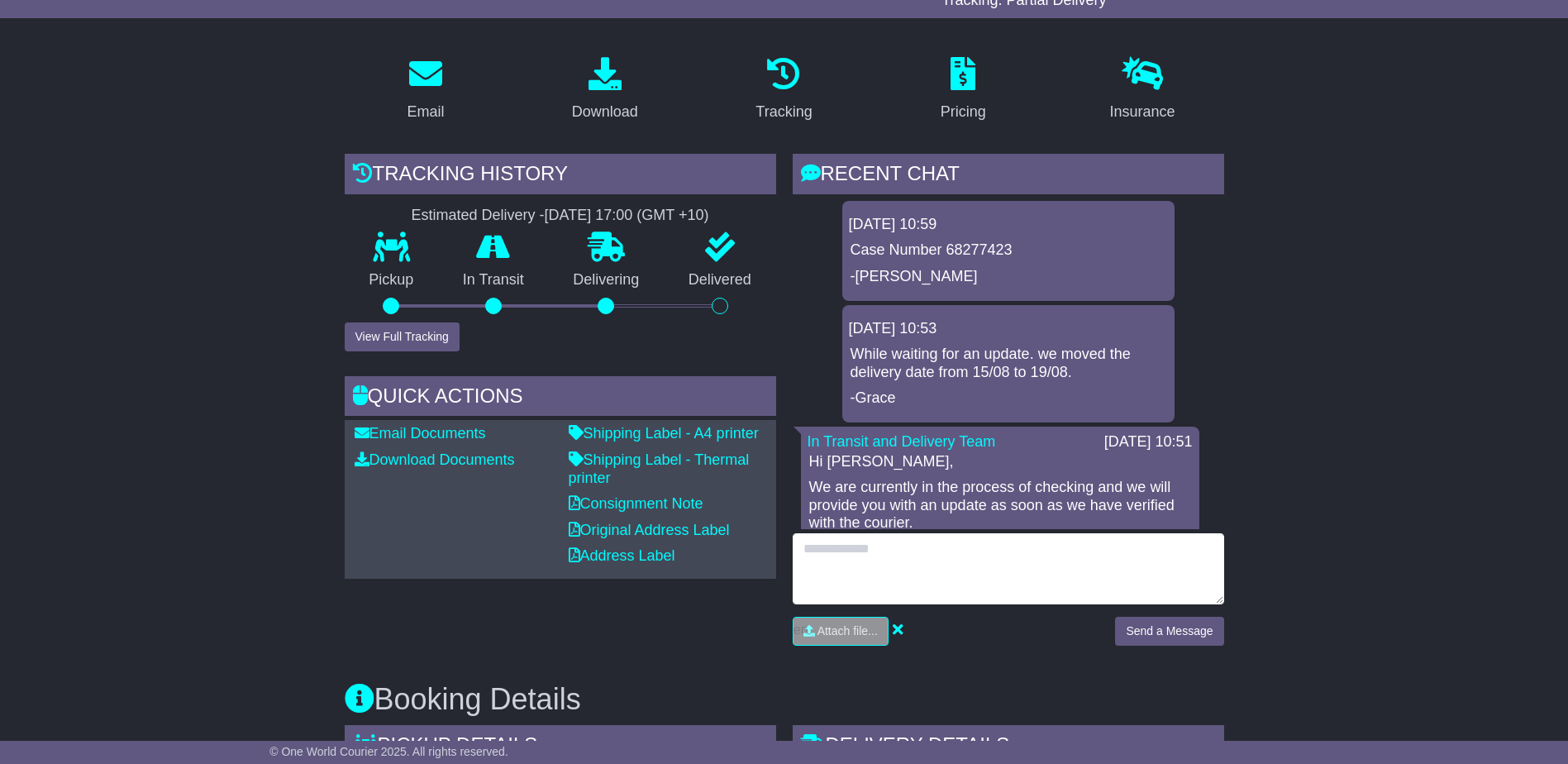
scroll to position [0, 0]
type textarea "**********"
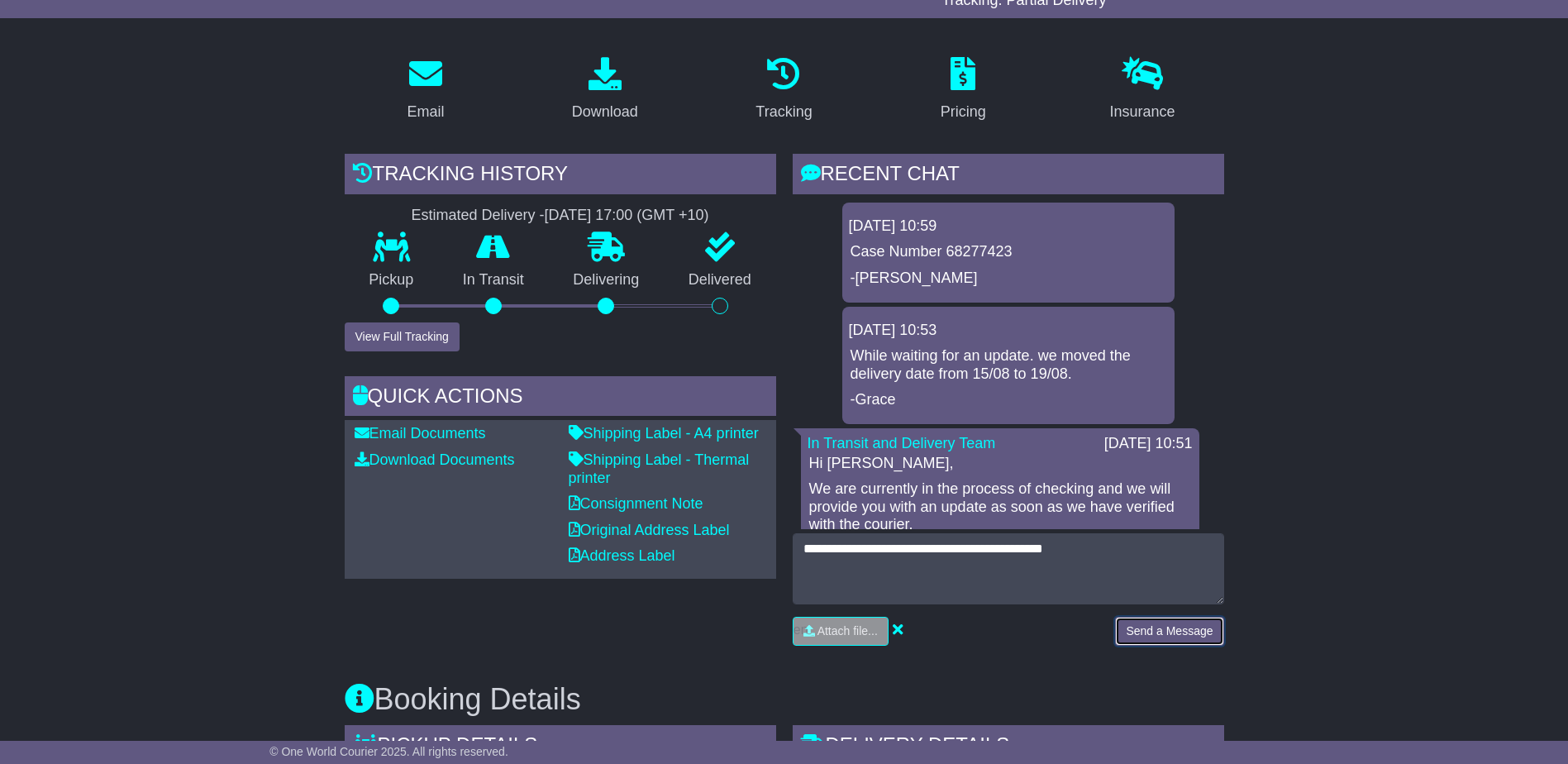
click at [1197, 630] on button "Send a Message" at bounding box center [1170, 631] width 109 height 29
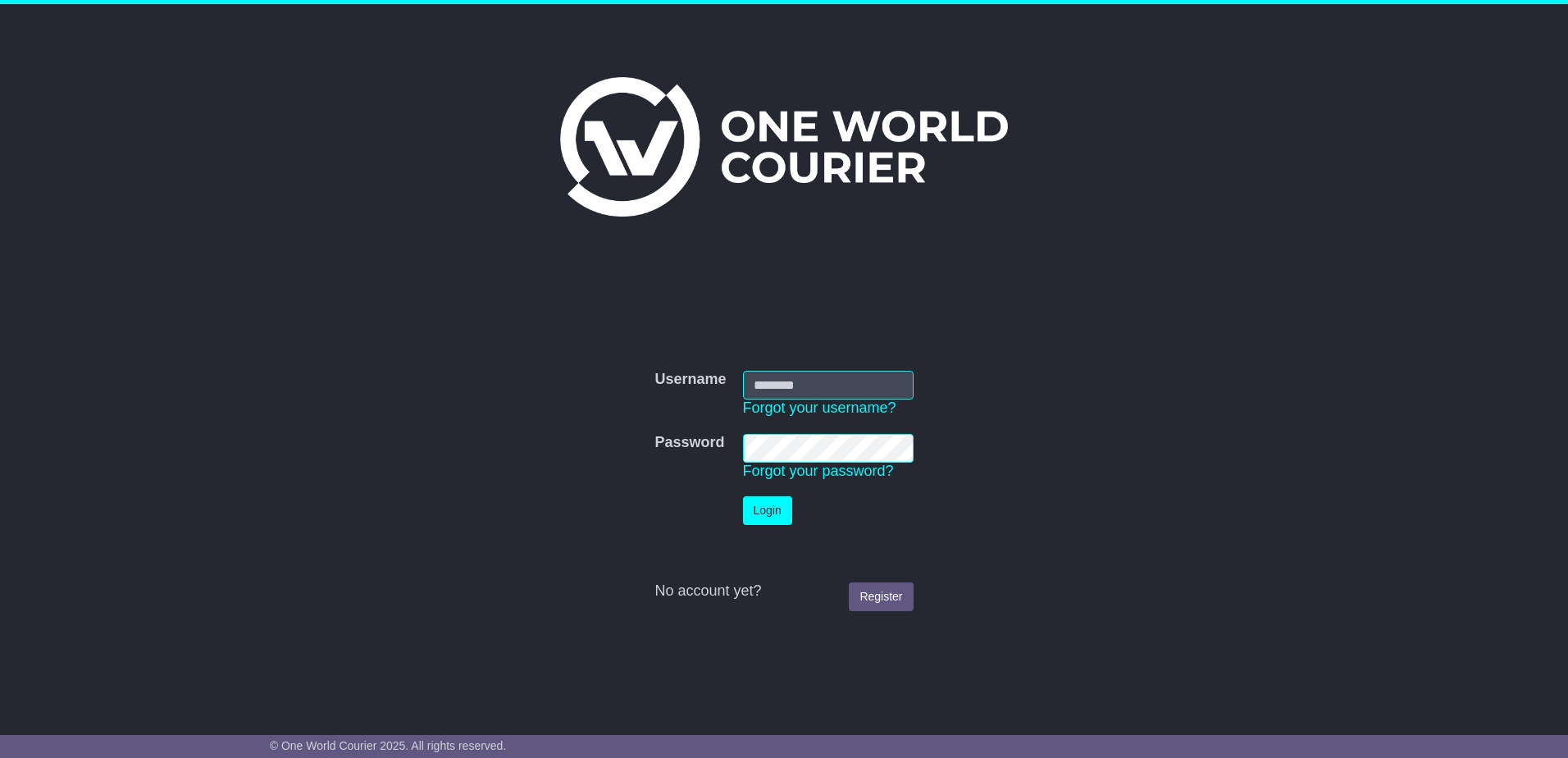
type input "**********"
click at [765, 514] on button "Login" at bounding box center [768, 511] width 50 height 29
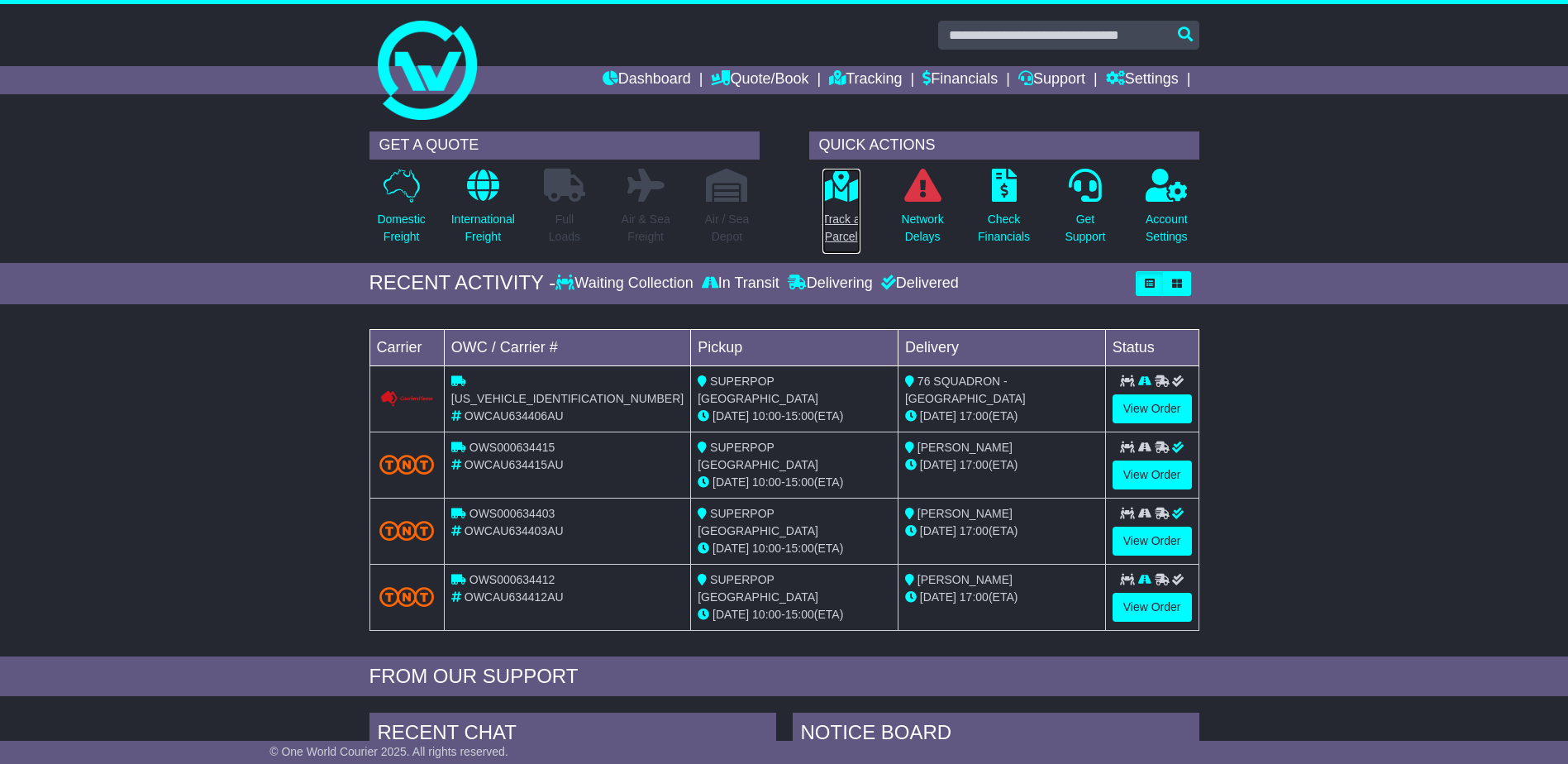
click at [846, 196] on icon at bounding box center [840, 185] width 38 height 33
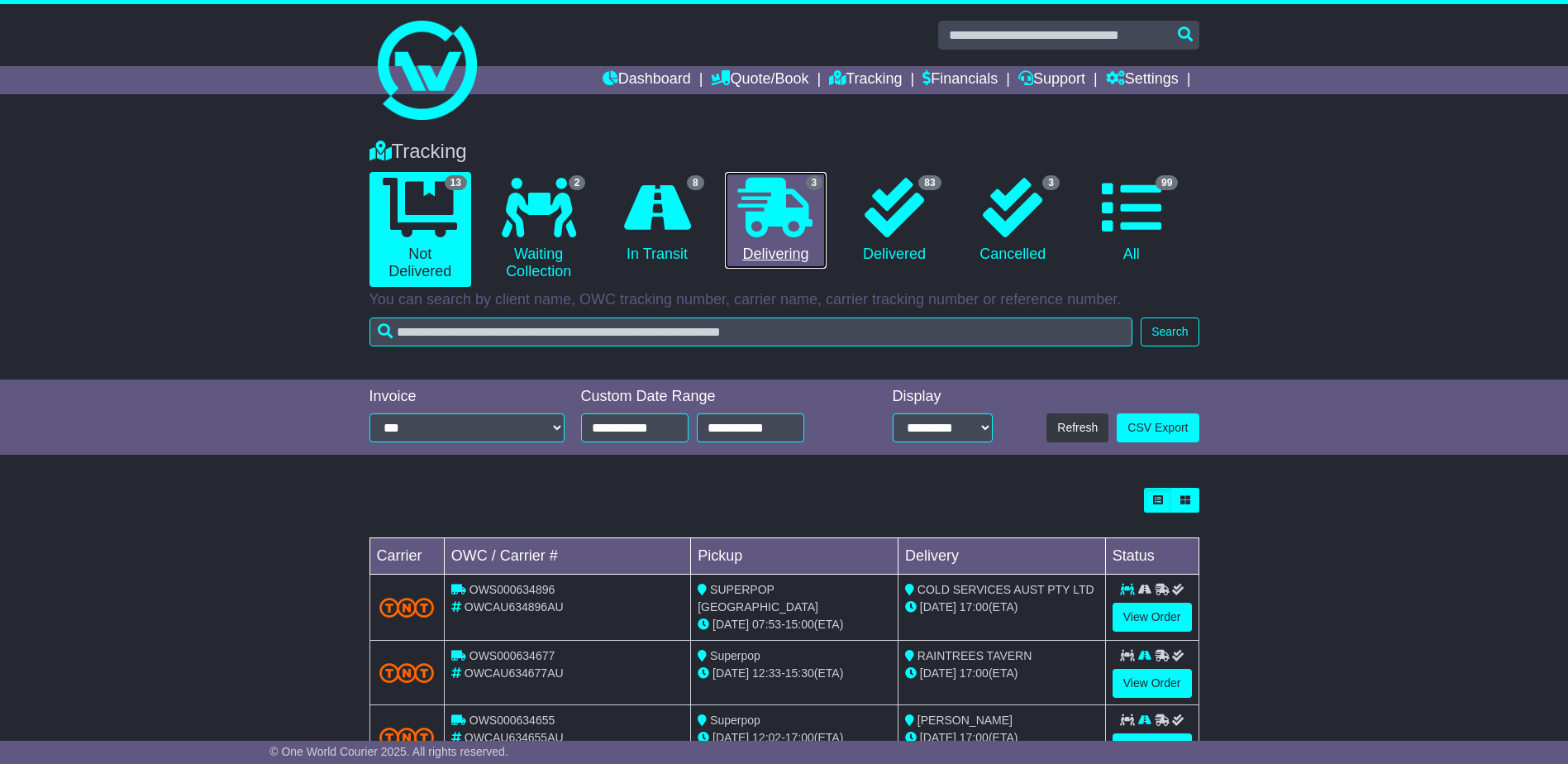
click at [789, 231] on icon at bounding box center [775, 208] width 74 height 60
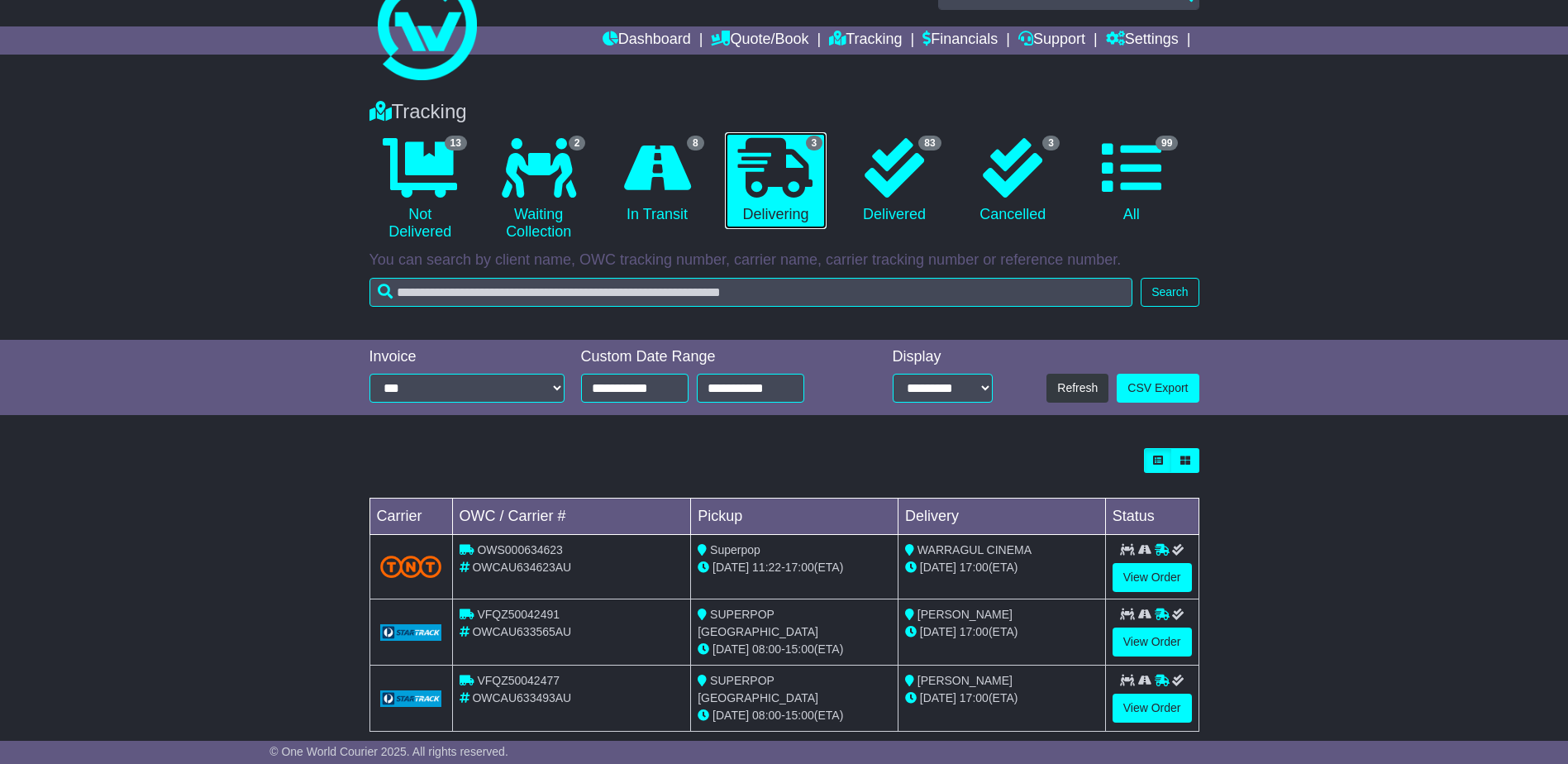
scroll to position [63, 0]
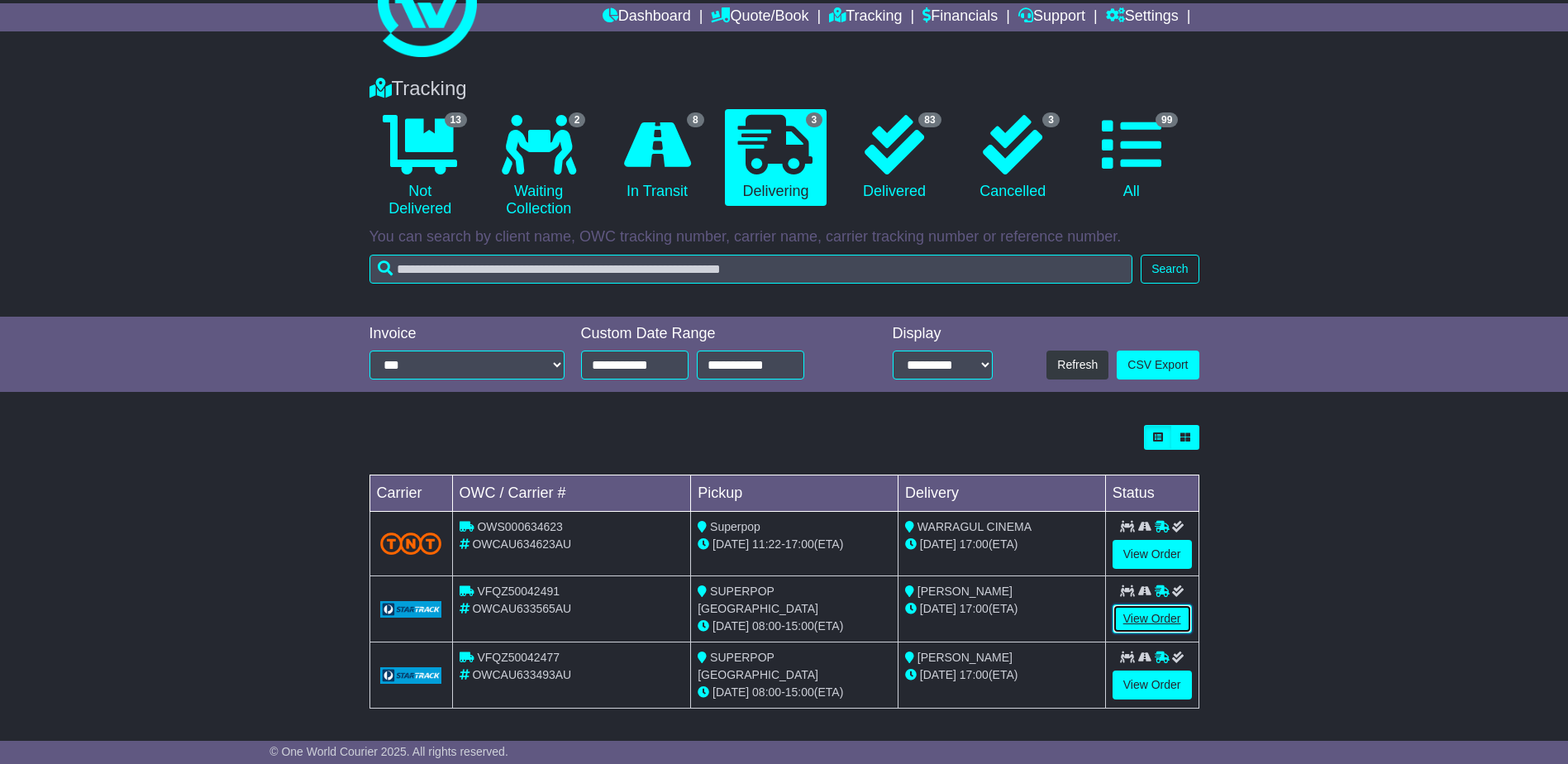
click at [1133, 612] on link "View Order" at bounding box center [1152, 619] width 79 height 29
